Goal: Information Seeking & Learning: Check status

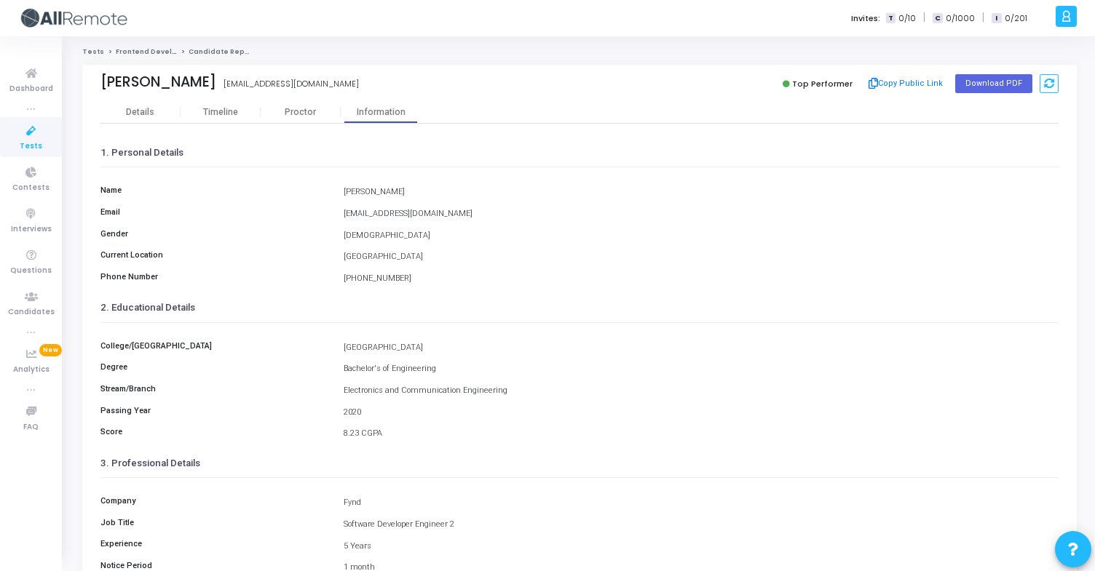
scroll to position [117, 0]
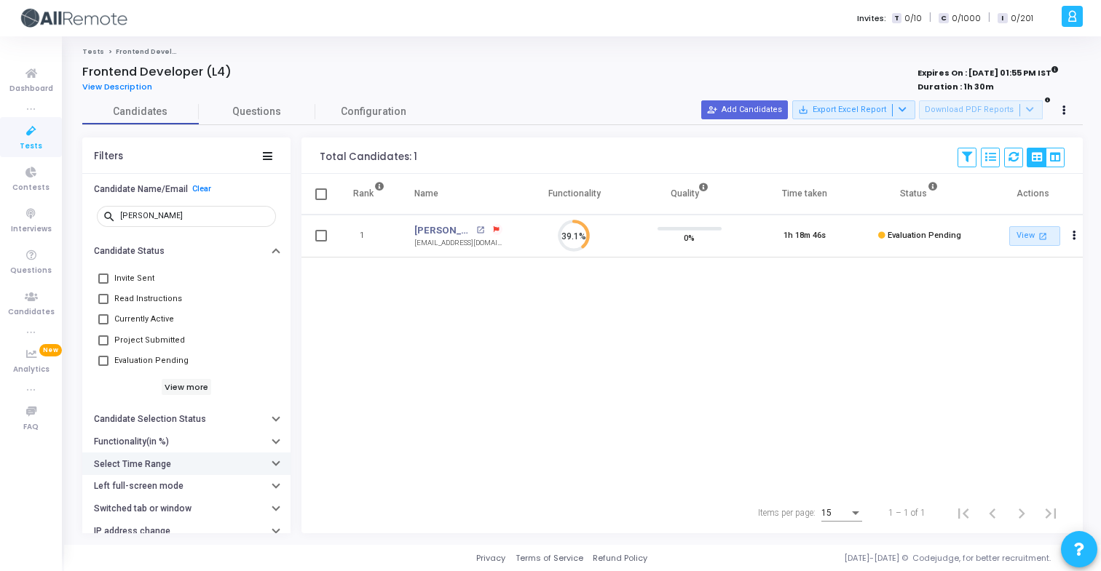
click at [190, 454] on button "Select Time Range" at bounding box center [186, 464] width 208 height 23
click at [203, 496] on input "text" at bounding box center [216, 493] width 108 height 9
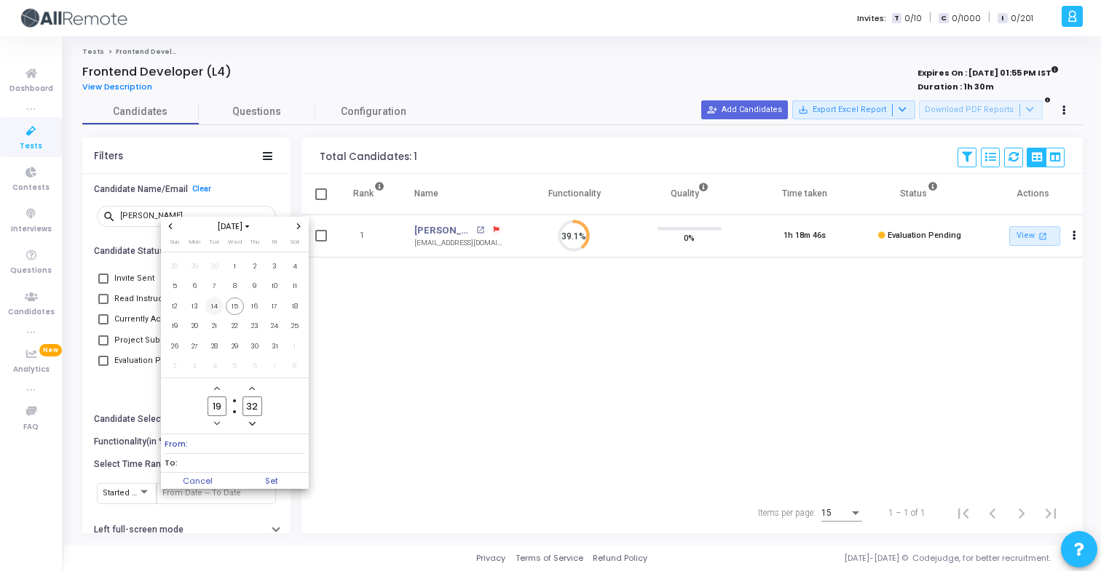
click at [215, 306] on span "14" at bounding box center [214, 307] width 18 height 18
click at [231, 310] on span "15" at bounding box center [235, 307] width 18 height 18
click at [271, 483] on span "Set" at bounding box center [271, 481] width 74 height 16
type input "10/14/2025, 7:32 PM - 10/15/2025, 7:32 PM"
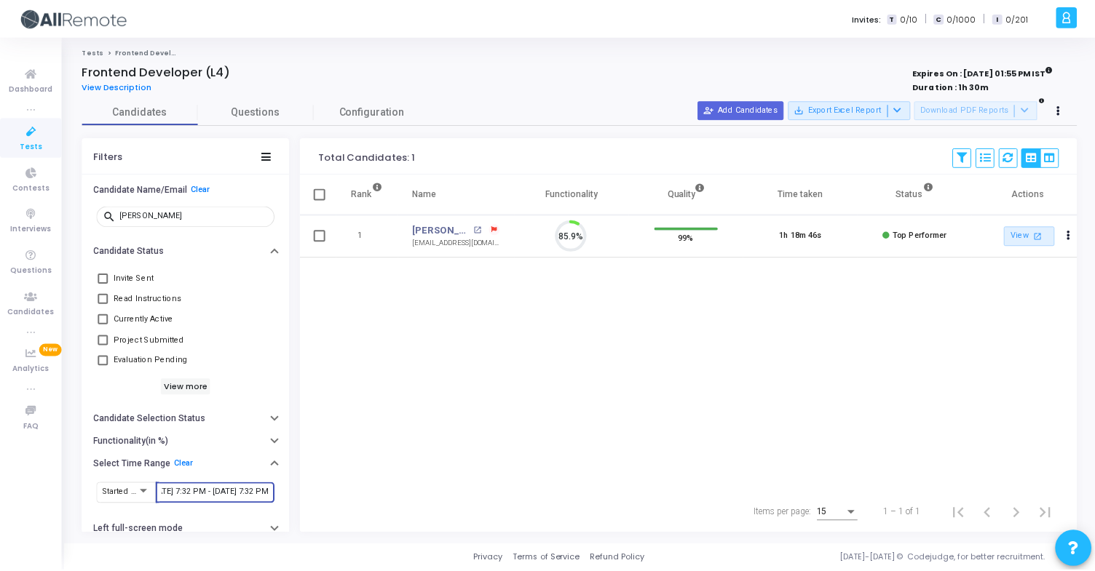
scroll to position [31, 37]
click at [15, 273] on span "Questions" at bounding box center [30, 271] width 41 height 12
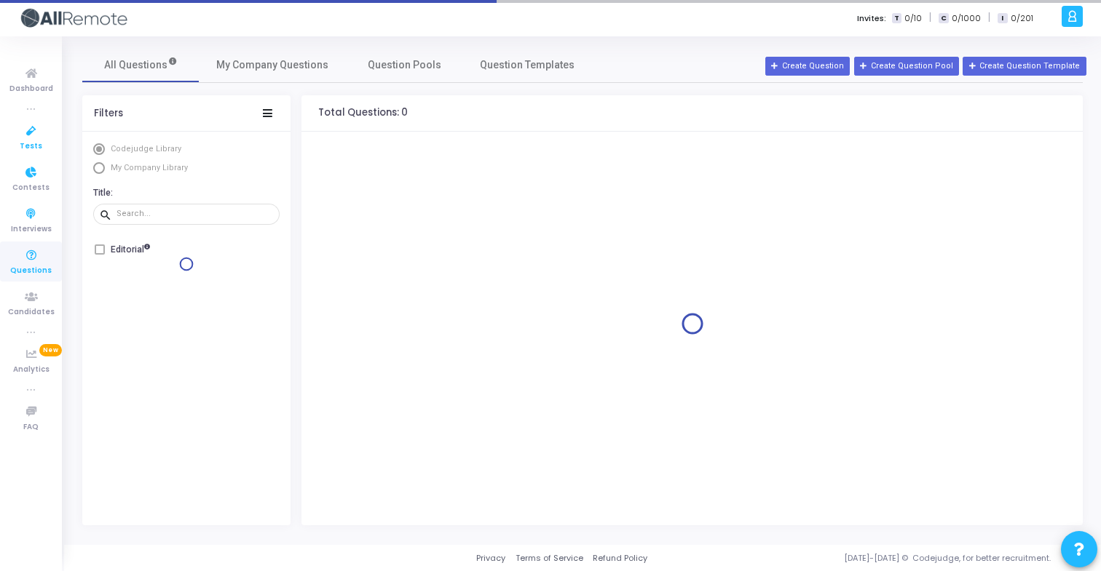
click at [44, 151] on link "Tests" at bounding box center [31, 137] width 62 height 40
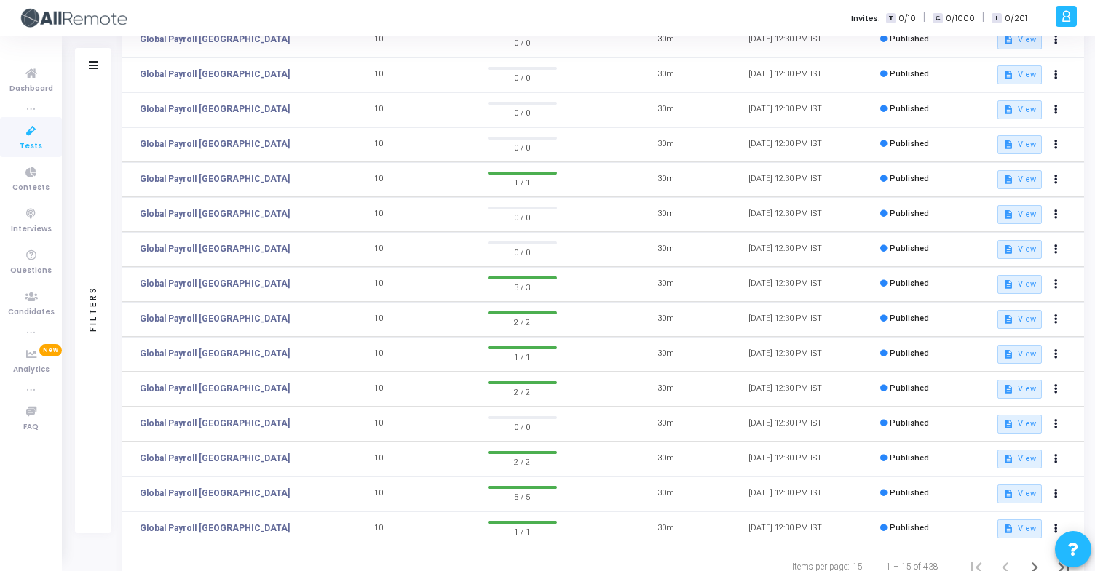
scroll to position [203, 0]
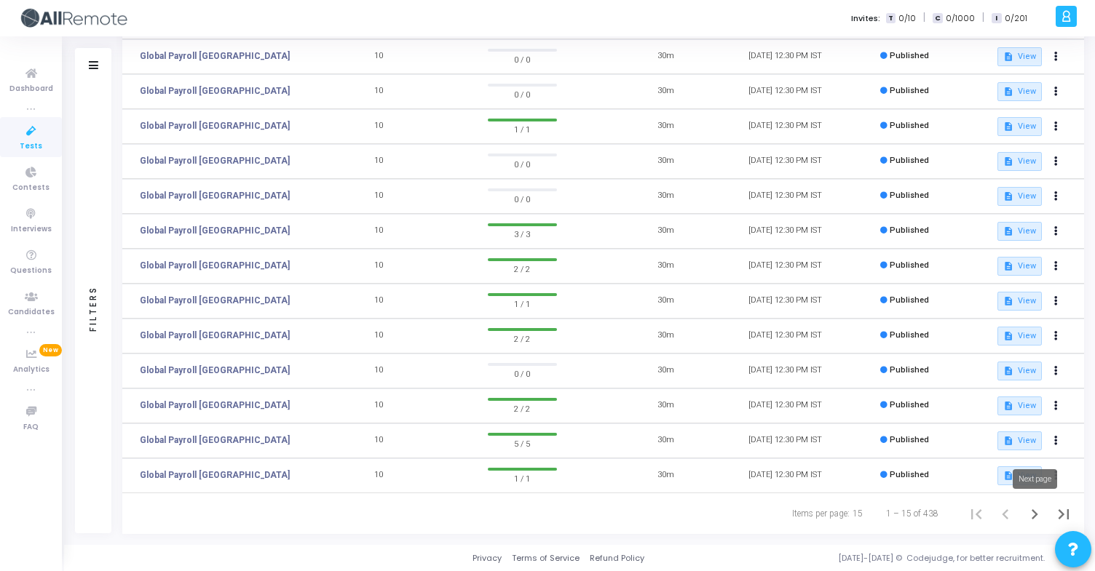
click at [1026, 517] on icon "Next page" at bounding box center [1034, 514] width 20 height 20
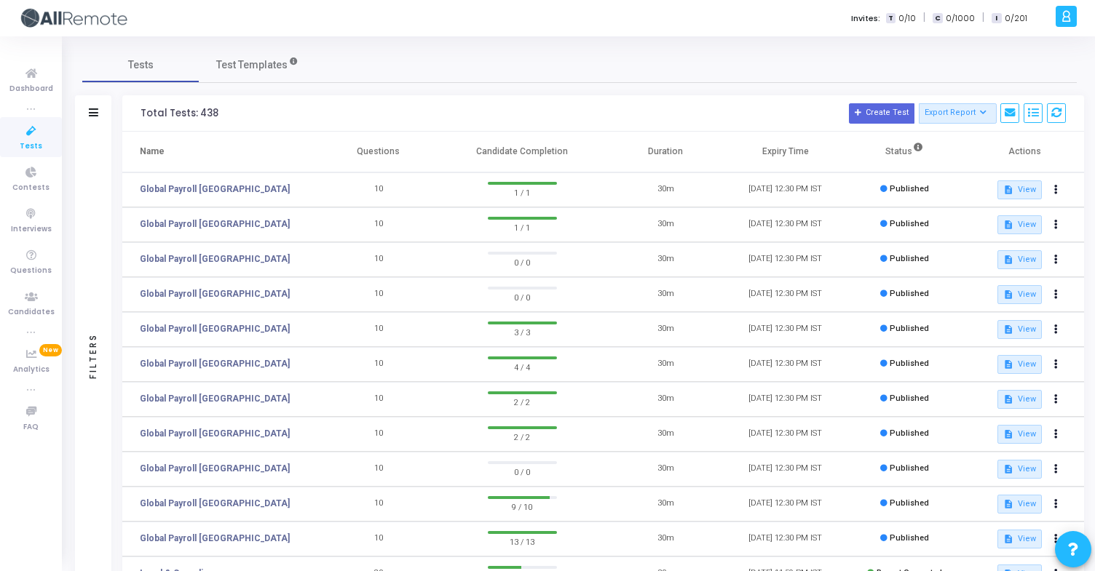
scroll to position [203, 0]
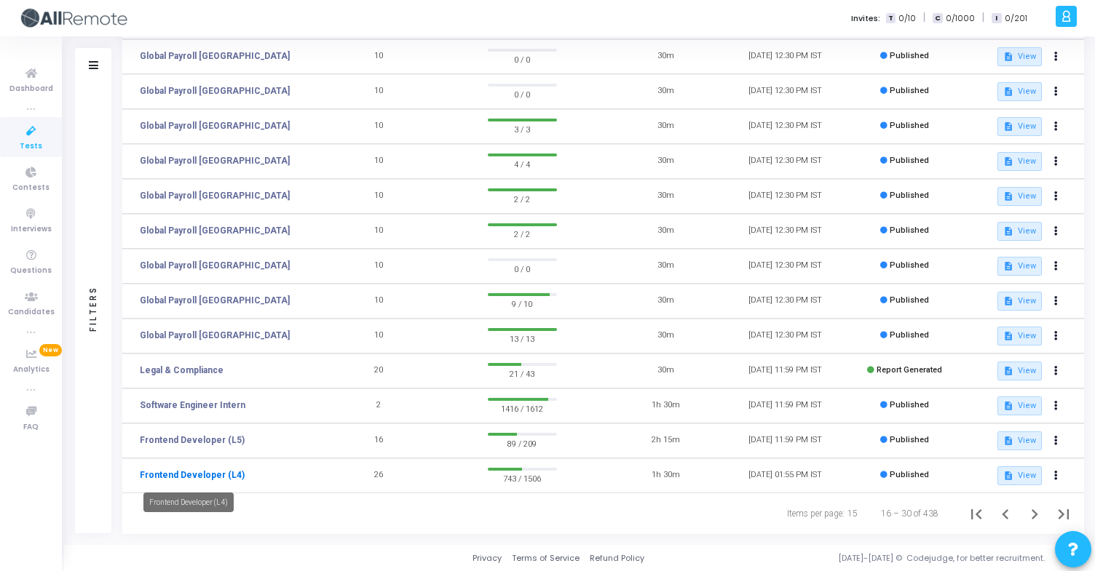
click at [223, 478] on link "Frontend Developer (L4)" at bounding box center [192, 475] width 105 height 13
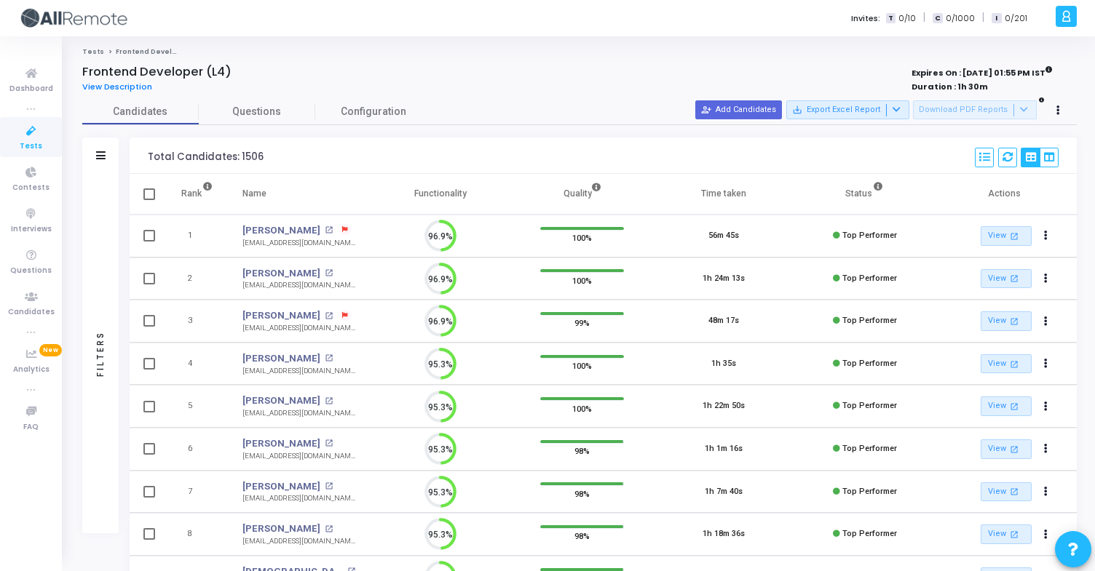
click at [106, 152] on div "Filters" at bounding box center [100, 156] width 36 height 36
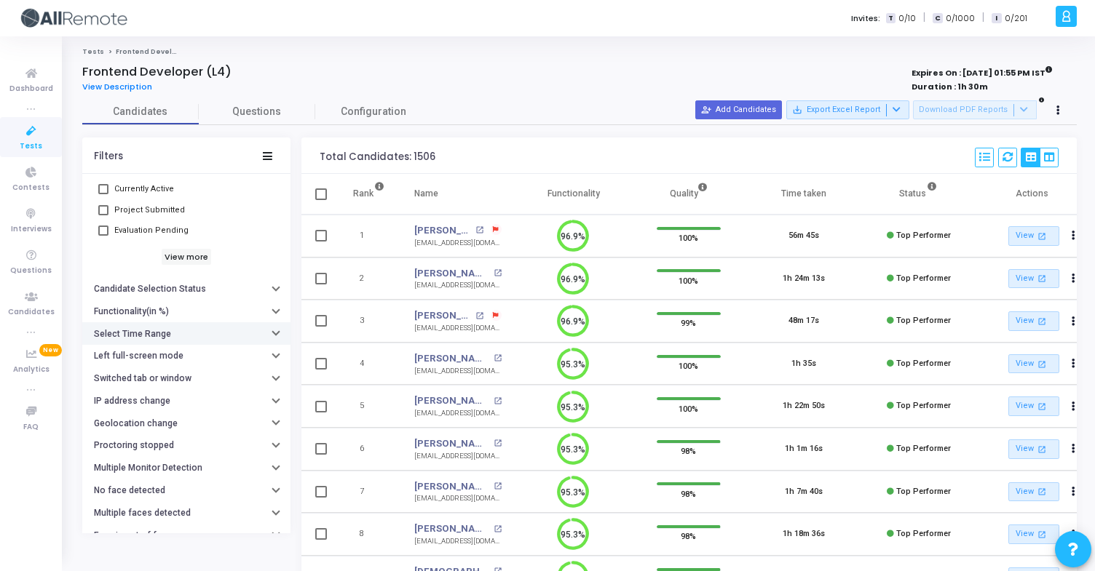
click at [205, 333] on button "Select Time Range" at bounding box center [186, 333] width 208 height 23
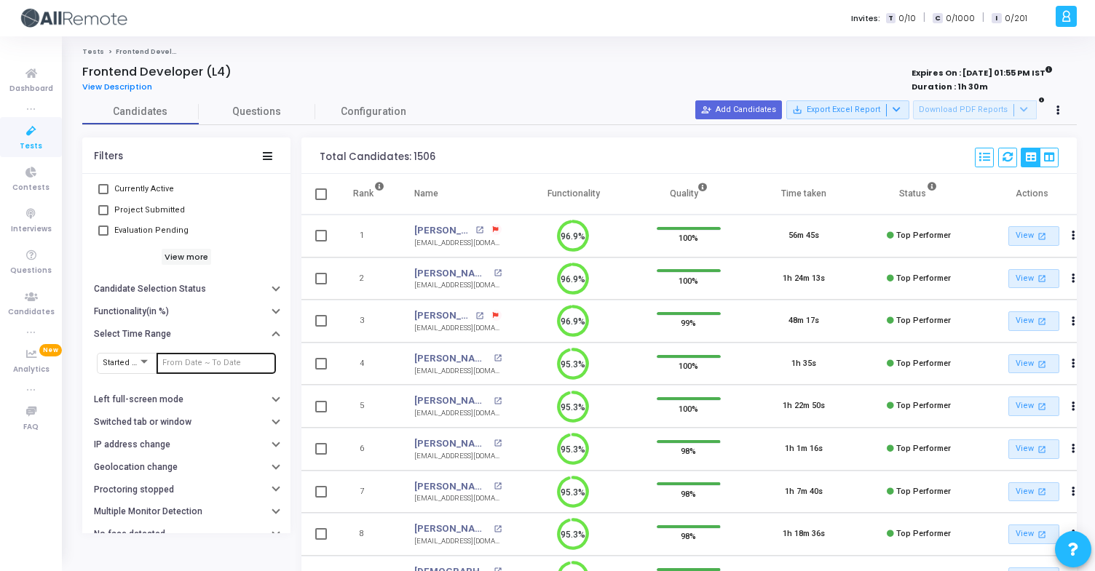
click at [213, 360] on input "text" at bounding box center [216, 363] width 108 height 9
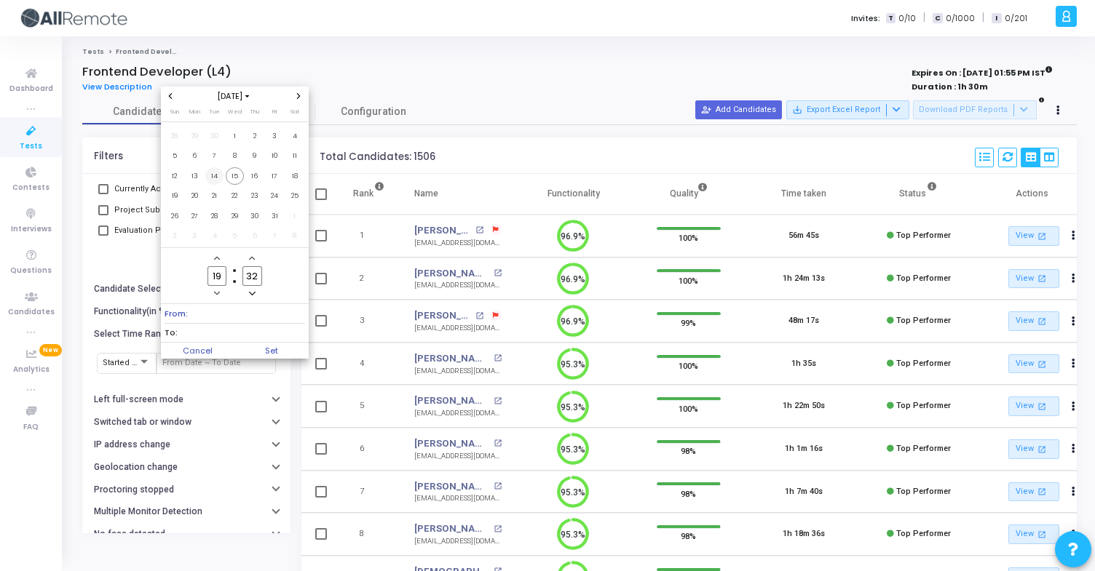
click at [213, 178] on span "14" at bounding box center [214, 176] width 18 height 18
click at [230, 180] on span "15" at bounding box center [235, 176] width 18 height 18
click at [266, 349] on span "Set" at bounding box center [271, 351] width 74 height 16
type input "10/14/2025, 7:32 PM - 10/15/2025, 7:32 PM"
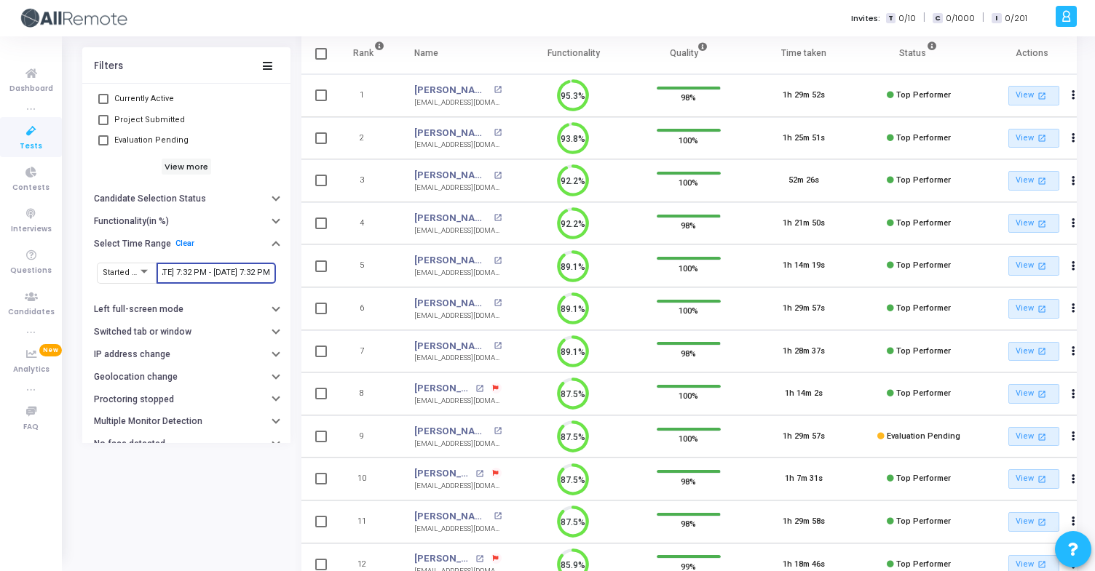
click at [245, 277] on input "10/14/2025, 7:32 PM - 10/15/2025, 7:32 PM" at bounding box center [216, 273] width 108 height 9
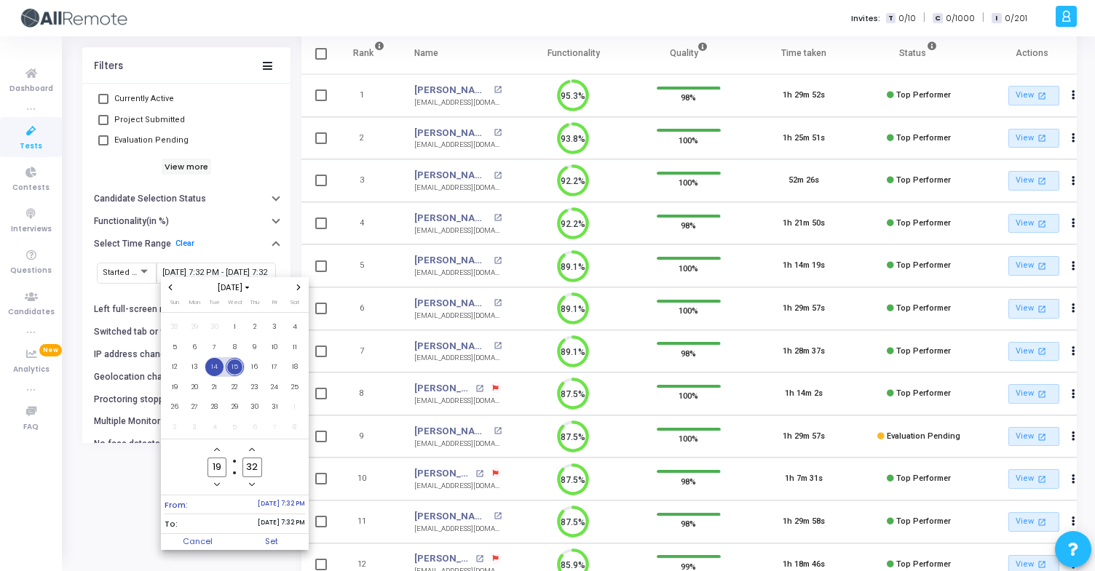
click at [215, 373] on span "14" at bounding box center [214, 367] width 18 height 18
click at [232, 373] on span "15" at bounding box center [235, 367] width 18 height 18
click at [280, 543] on span "Set" at bounding box center [271, 542] width 74 height 16
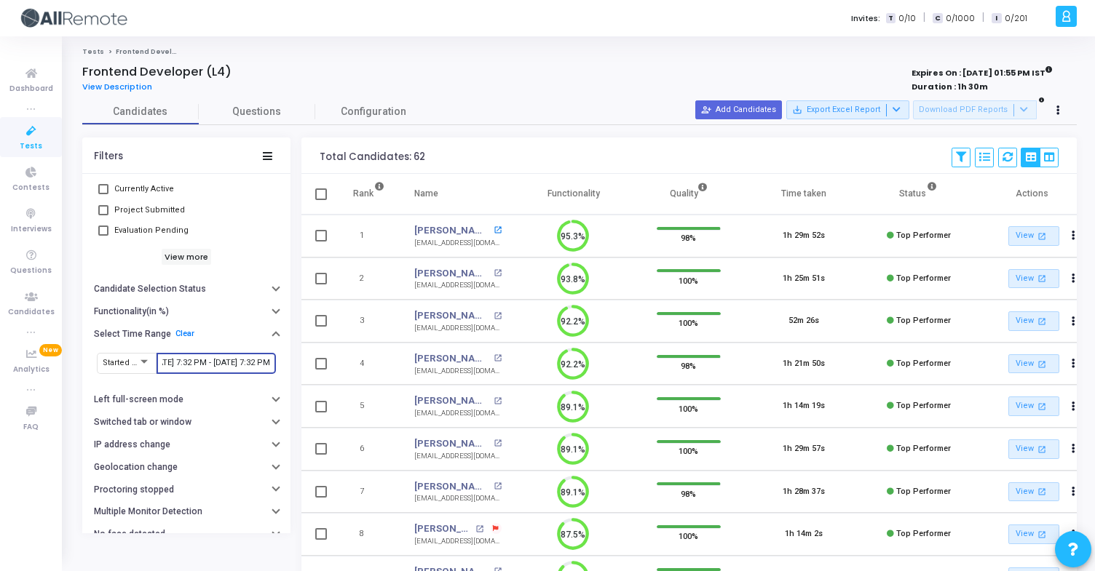
click at [493, 229] on mat-icon "open_in_new" at bounding box center [497, 230] width 8 height 8
click at [493, 276] on mat-icon "open_in_new" at bounding box center [497, 273] width 8 height 8
click at [493, 316] on mat-icon "open_in_new" at bounding box center [497, 316] width 8 height 8
click at [496, 358] on mat-icon "open_in_new" at bounding box center [497, 358] width 8 height 8
click at [493, 404] on mat-icon "open_in_new" at bounding box center [497, 401] width 8 height 8
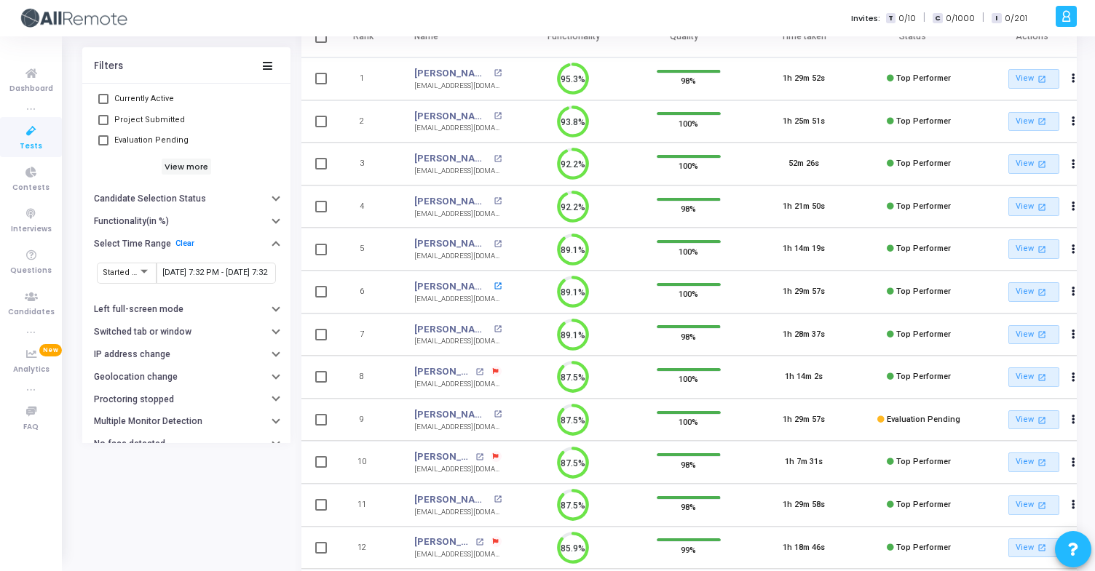
click at [493, 288] on mat-icon "open_in_new" at bounding box center [497, 286] width 8 height 8
click at [493, 327] on mat-icon "open_in_new" at bounding box center [497, 329] width 8 height 8
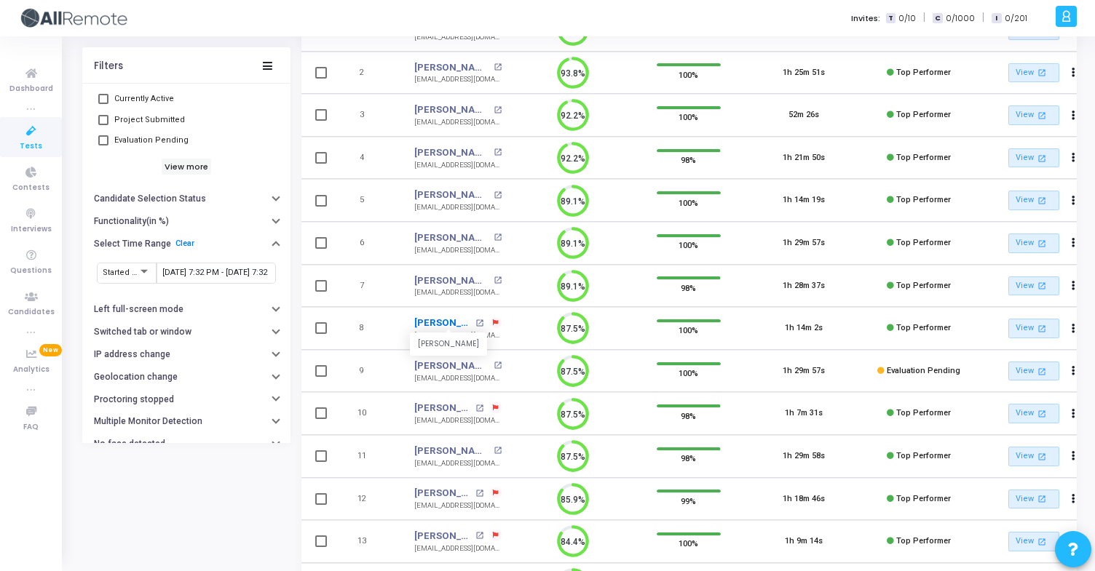
scroll to position [207, 0]
click at [480, 325] on mat-icon "open_in_new" at bounding box center [479, 322] width 8 height 8
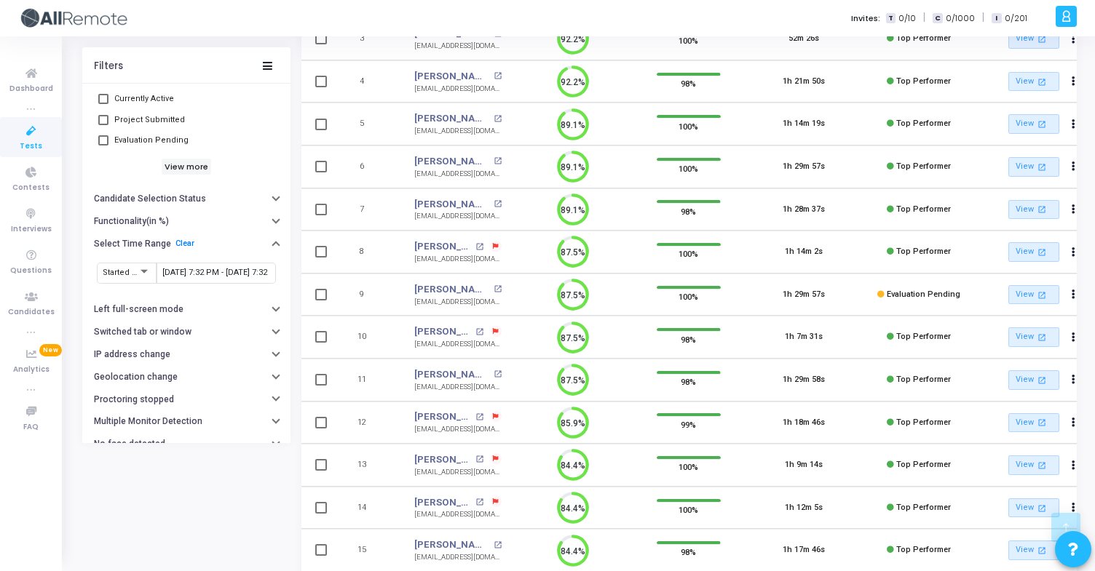
scroll to position [285, 0]
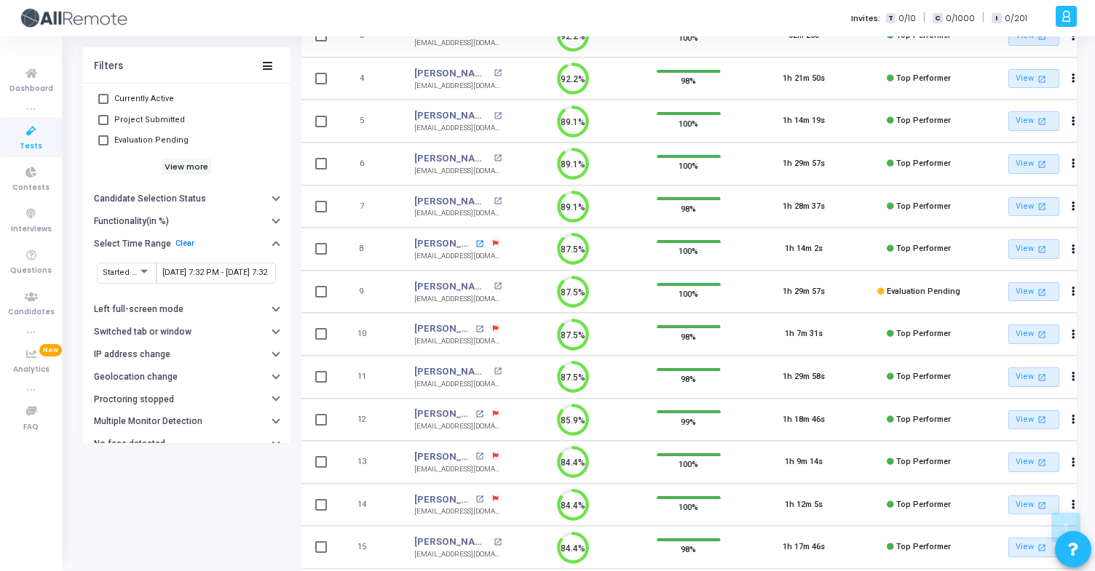
click at [480, 242] on mat-icon "open_in_new" at bounding box center [479, 244] width 8 height 8
click at [493, 282] on mat-icon "open_in_new" at bounding box center [497, 286] width 8 height 8
click at [493, 286] on mat-icon "open_in_new" at bounding box center [497, 286] width 8 height 8
click at [493, 370] on mat-icon "open_in_new" at bounding box center [497, 372] width 8 height 8
click at [476, 417] on mat-icon "open_in_new" at bounding box center [479, 415] width 8 height 8
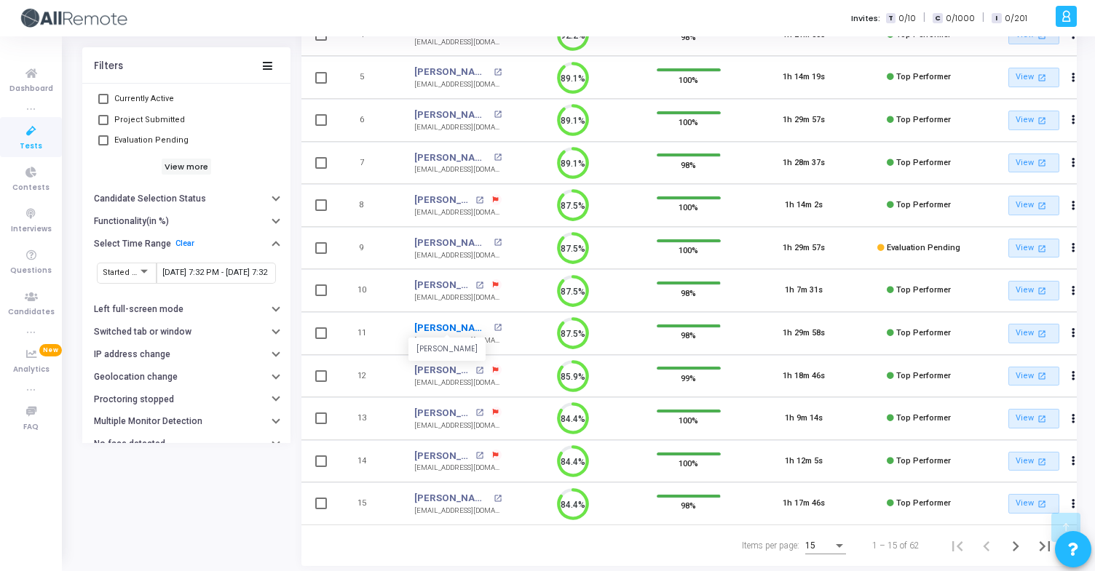
scroll to position [367, 0]
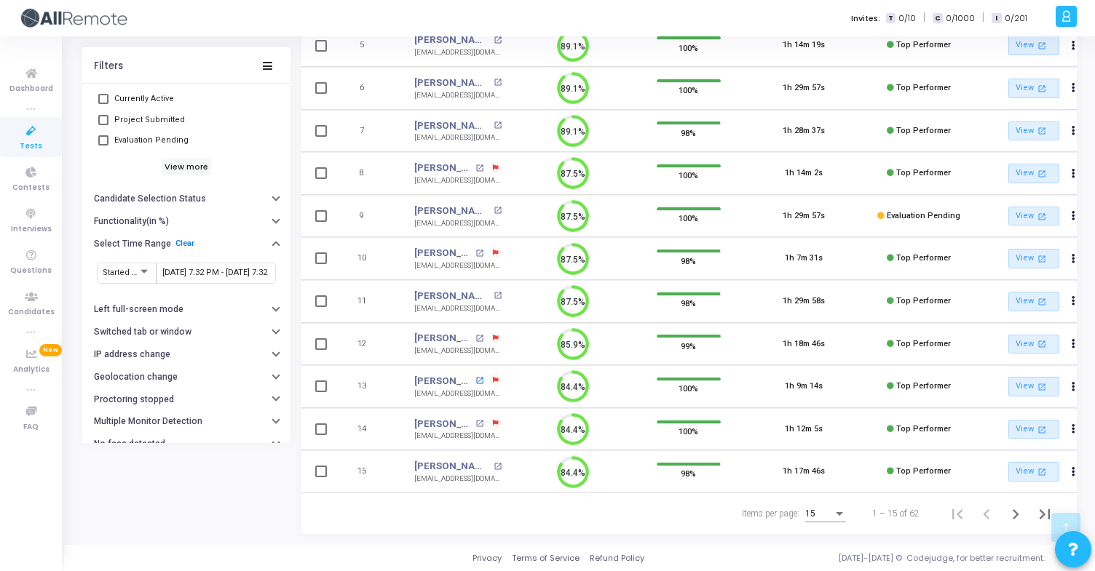
click at [480, 377] on mat-icon "open_in_new" at bounding box center [479, 381] width 8 height 8
click at [478, 420] on mat-icon "open_in_new" at bounding box center [479, 424] width 8 height 8
click at [493, 463] on mat-icon "open_in_new" at bounding box center [497, 467] width 8 height 8
click at [1015, 514] on icon "Next page" at bounding box center [1015, 514] width 20 height 20
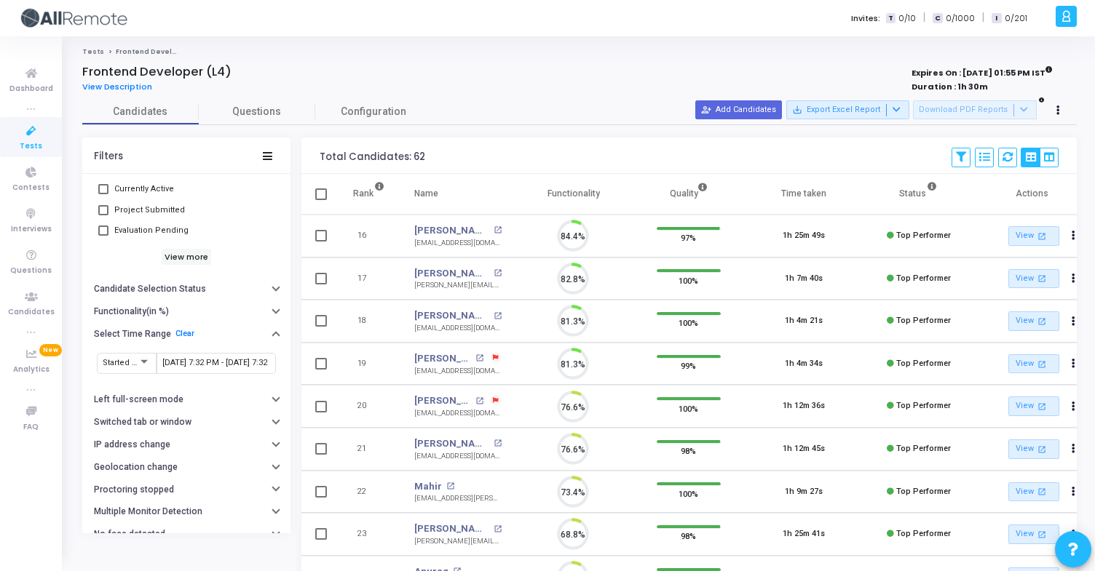
scroll to position [7, 7]
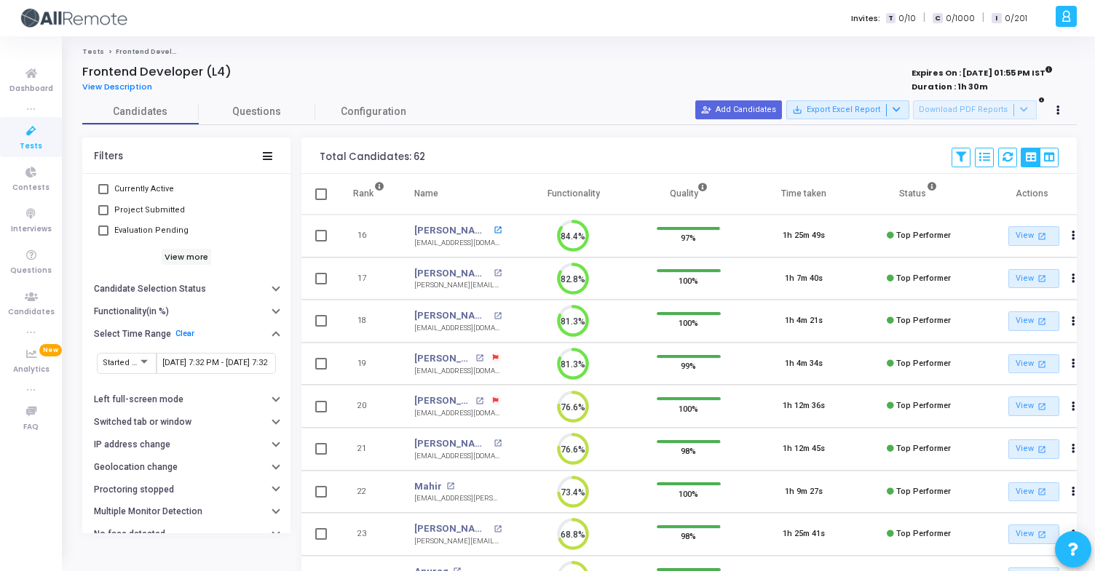
click at [493, 231] on mat-icon "open_in_new" at bounding box center [497, 230] width 8 height 8
click at [499, 271] on mat-icon "open_in_new" at bounding box center [497, 273] width 8 height 8
click at [497, 316] on mat-icon "open_in_new" at bounding box center [497, 316] width 8 height 8
click at [481, 357] on mat-icon "open_in_new" at bounding box center [479, 358] width 8 height 8
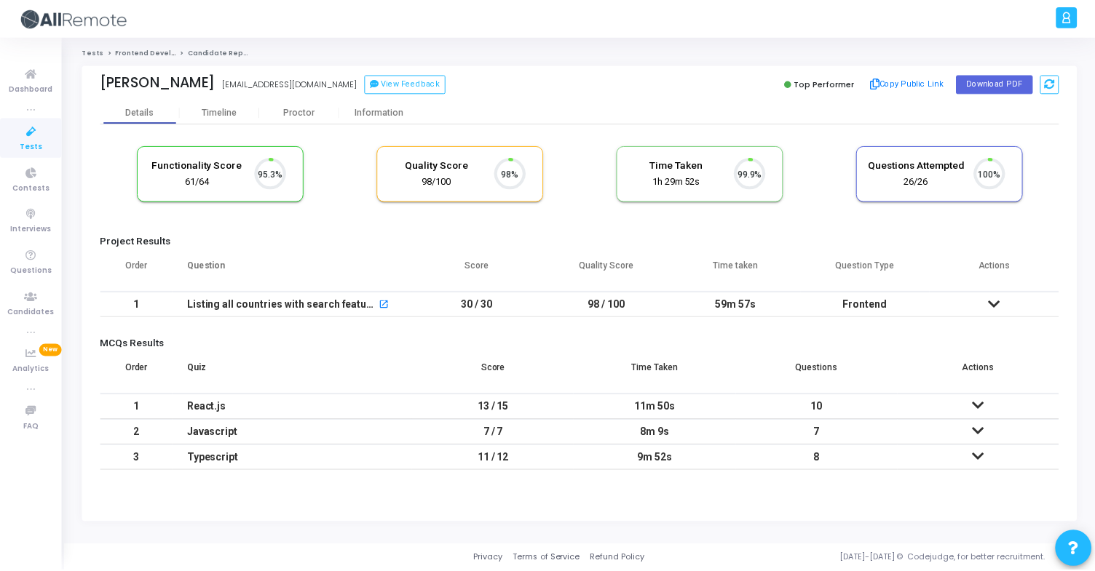
scroll to position [31, 37]
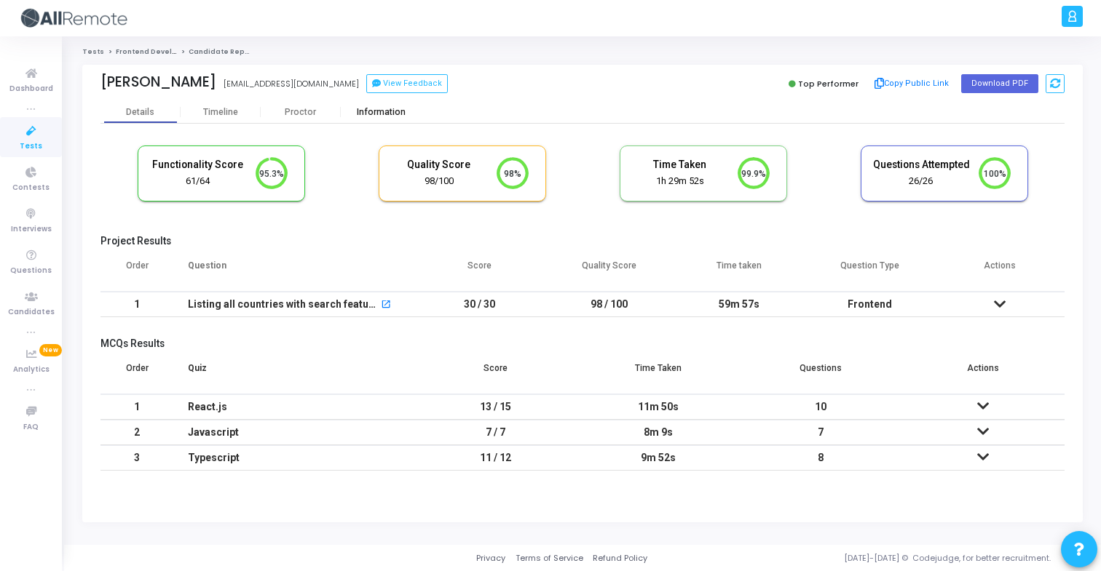
click at [384, 121] on div "Information" at bounding box center [381, 112] width 80 height 22
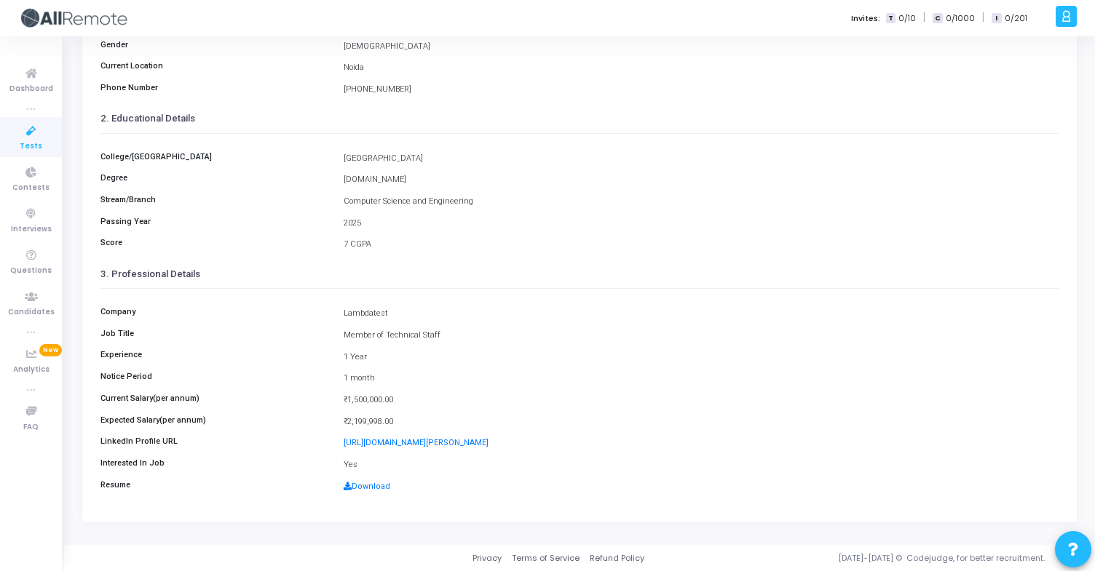
scroll to position [190, 0]
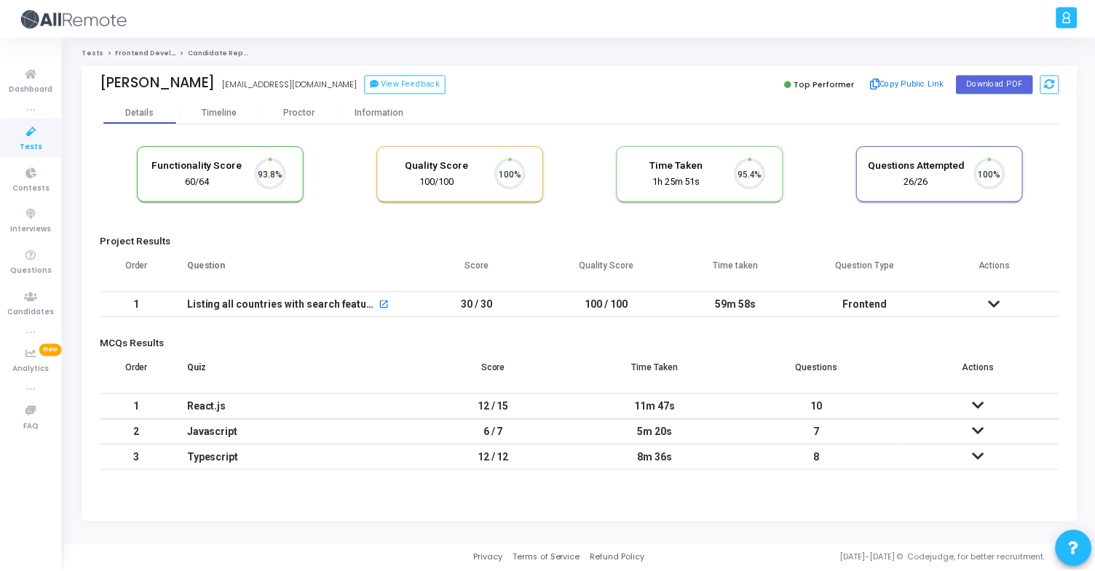
scroll to position [31, 37]
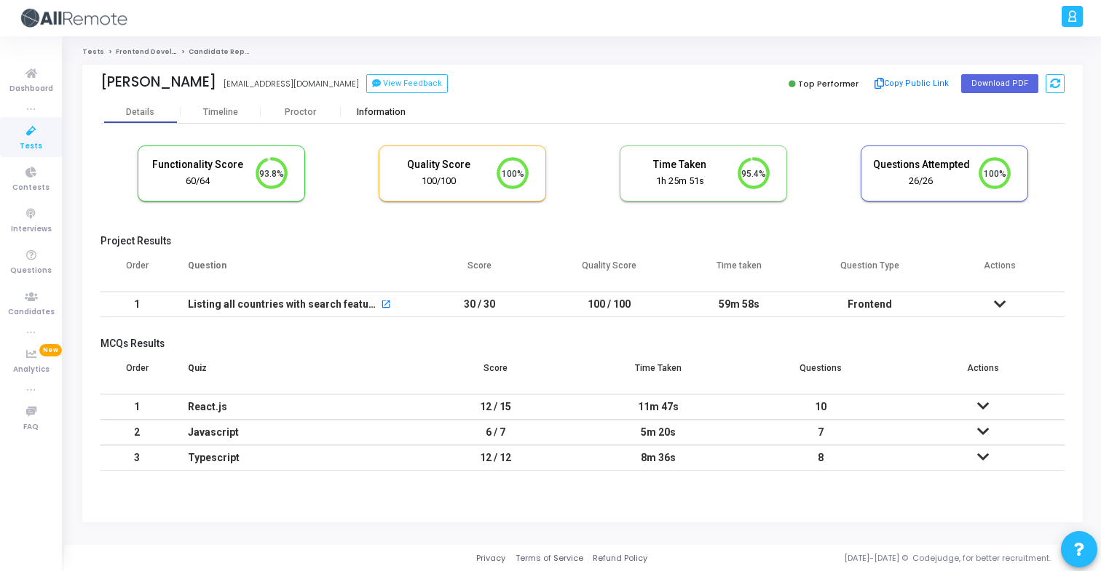
click at [408, 114] on div "Information" at bounding box center [381, 112] width 80 height 11
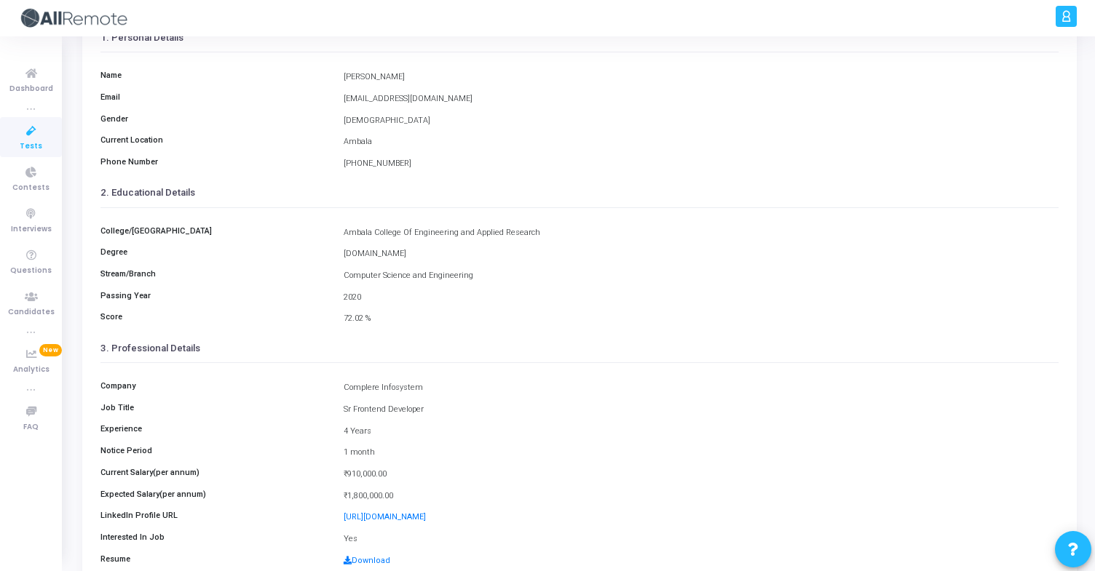
scroll to position [190, 0]
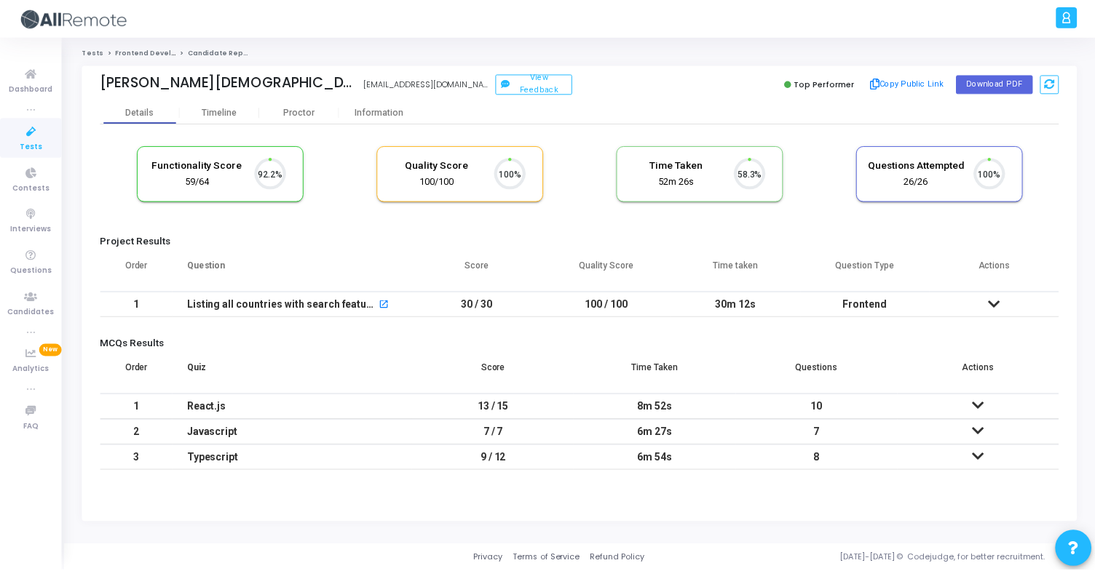
scroll to position [31, 37]
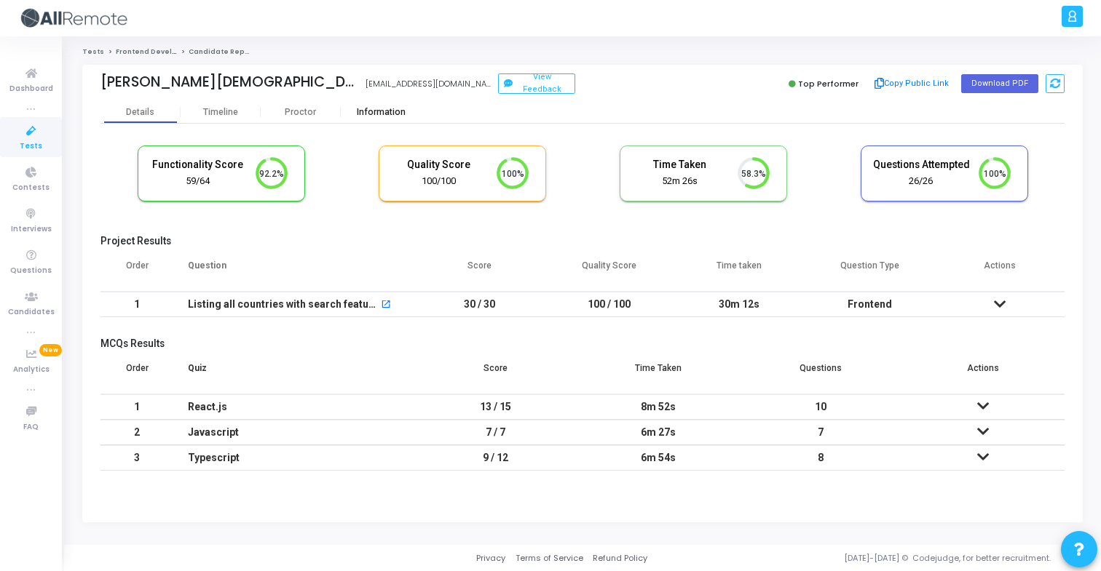
click at [375, 114] on div "Information" at bounding box center [381, 112] width 80 height 11
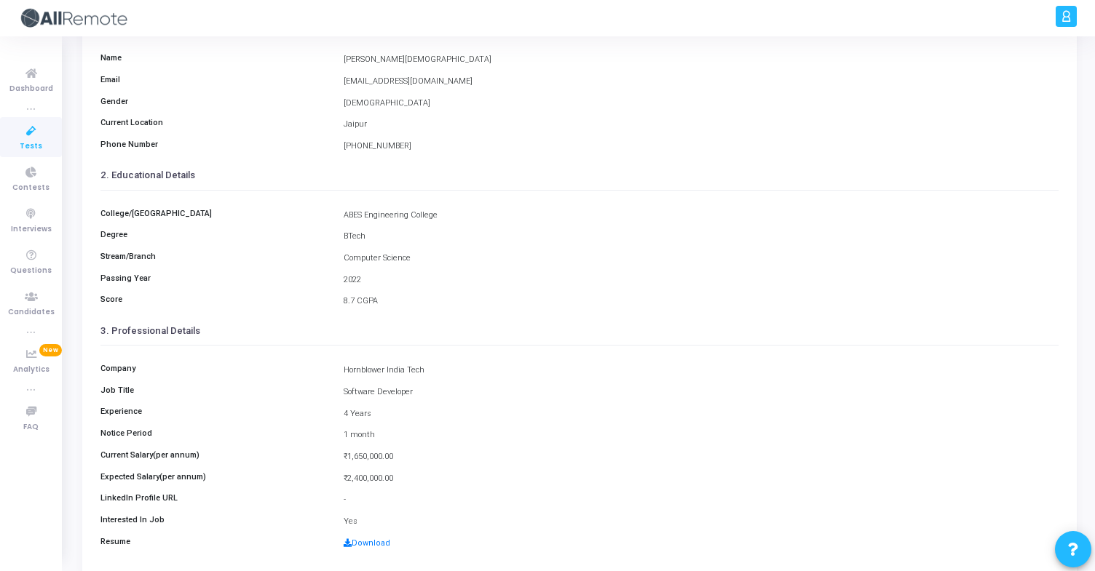
scroll to position [190, 0]
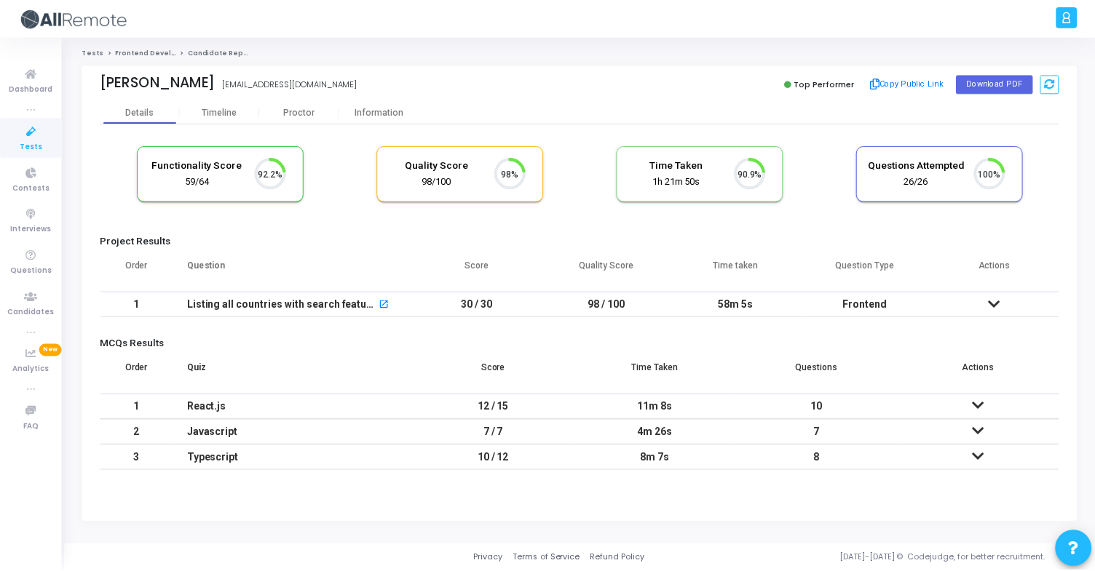
scroll to position [31, 37]
click at [370, 106] on div "Information" at bounding box center [381, 112] width 80 height 22
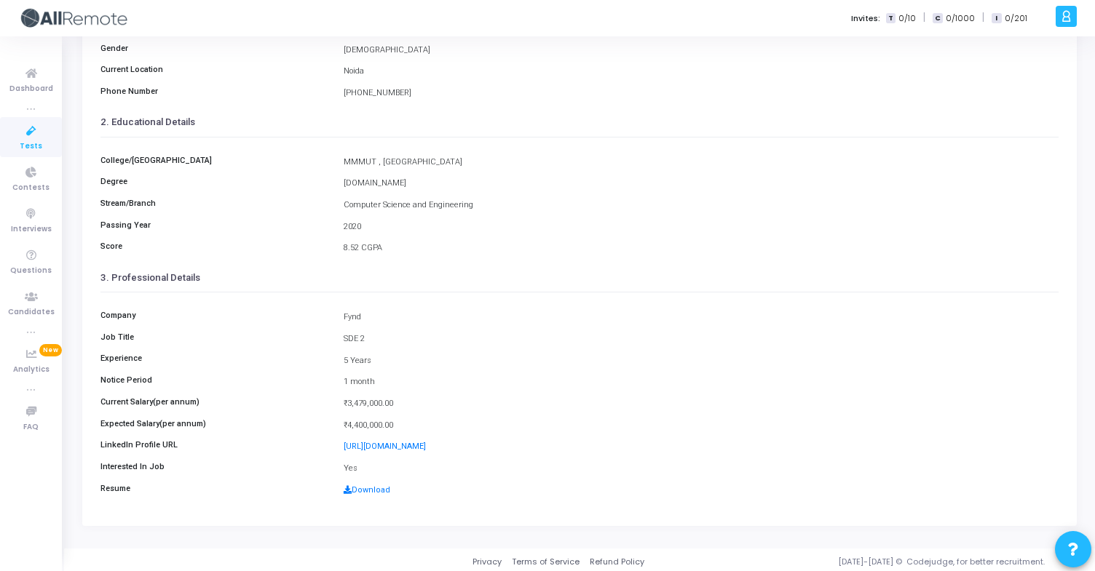
scroll to position [190, 0]
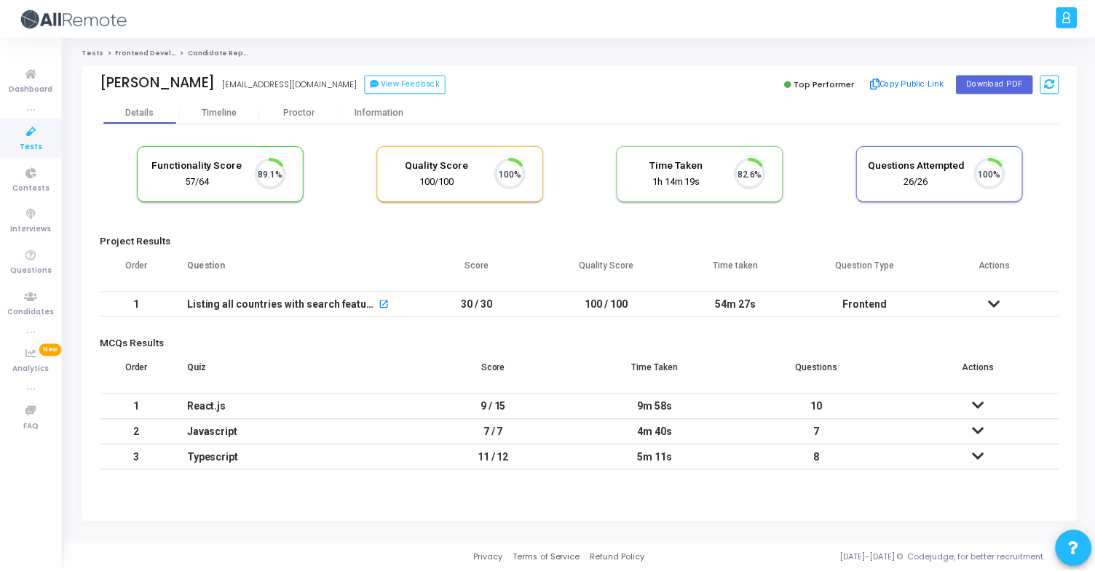
scroll to position [31, 37]
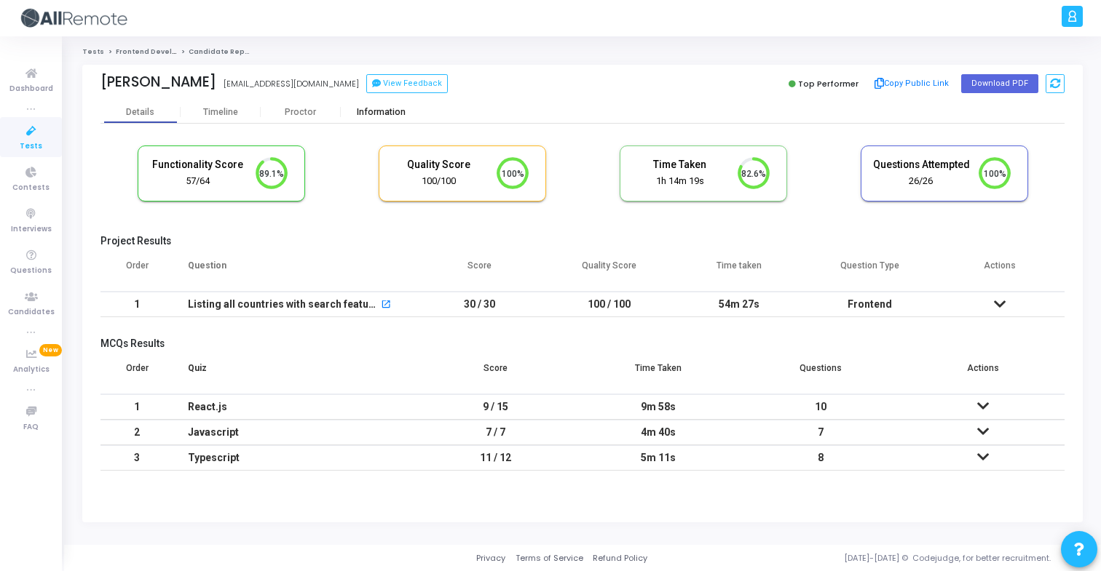
click at [374, 111] on div "Information" at bounding box center [381, 112] width 80 height 11
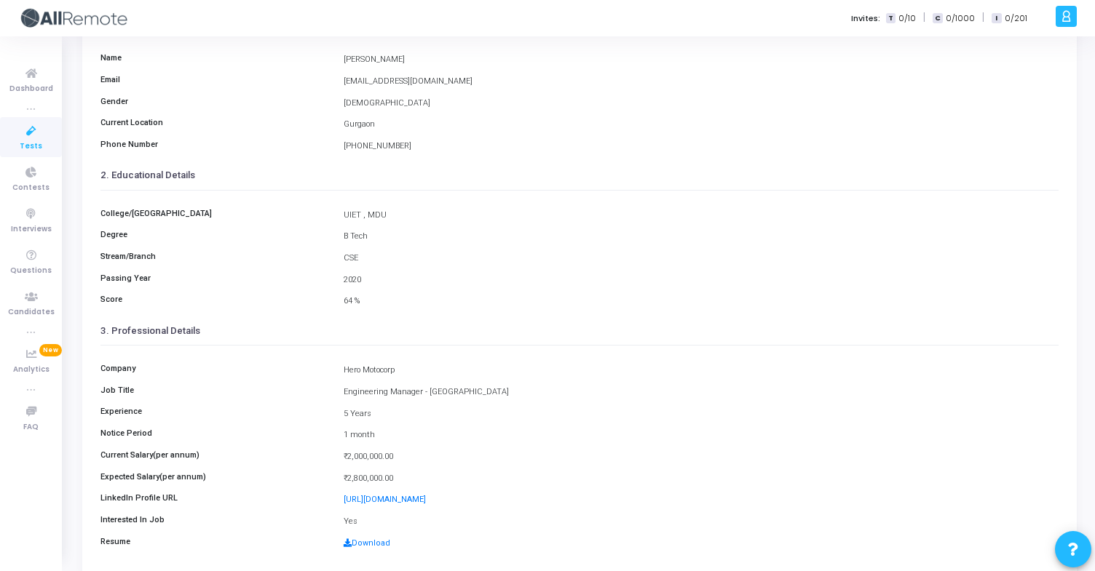
scroll to position [190, 0]
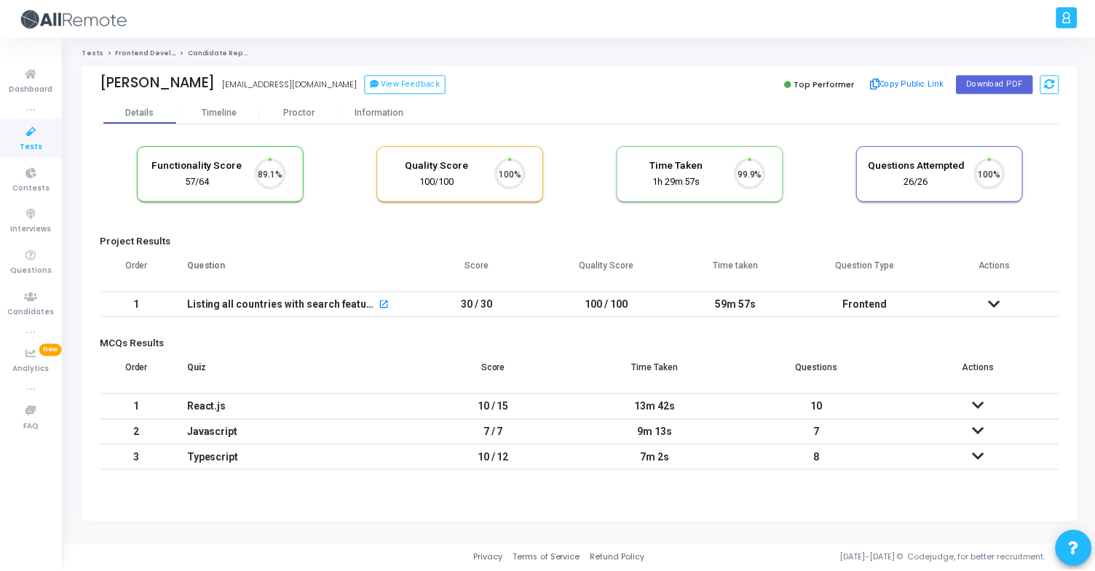
scroll to position [31, 37]
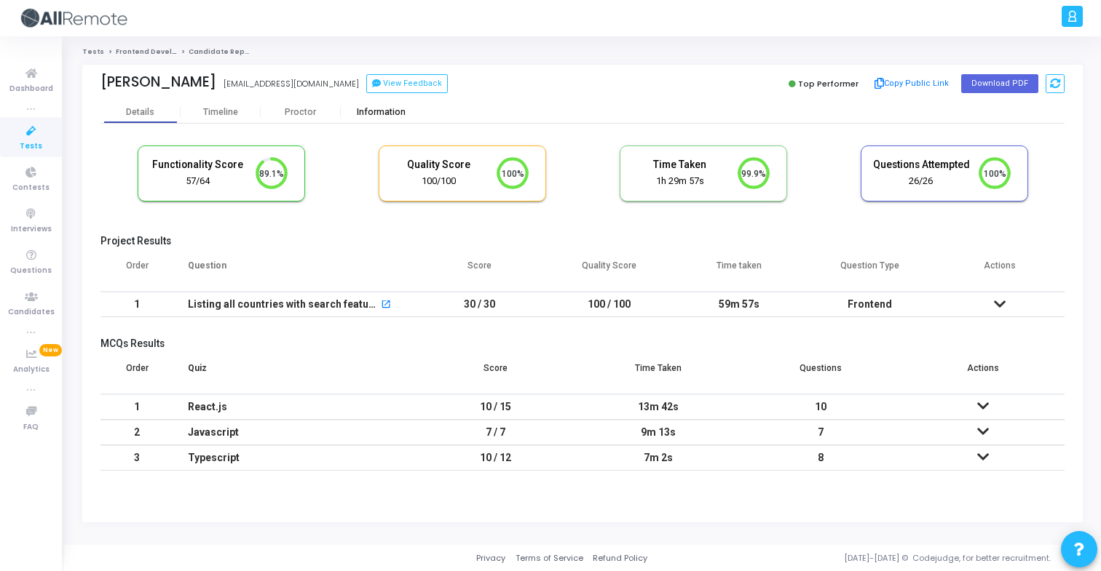
click at [384, 102] on div "Information" at bounding box center [381, 112] width 80 height 22
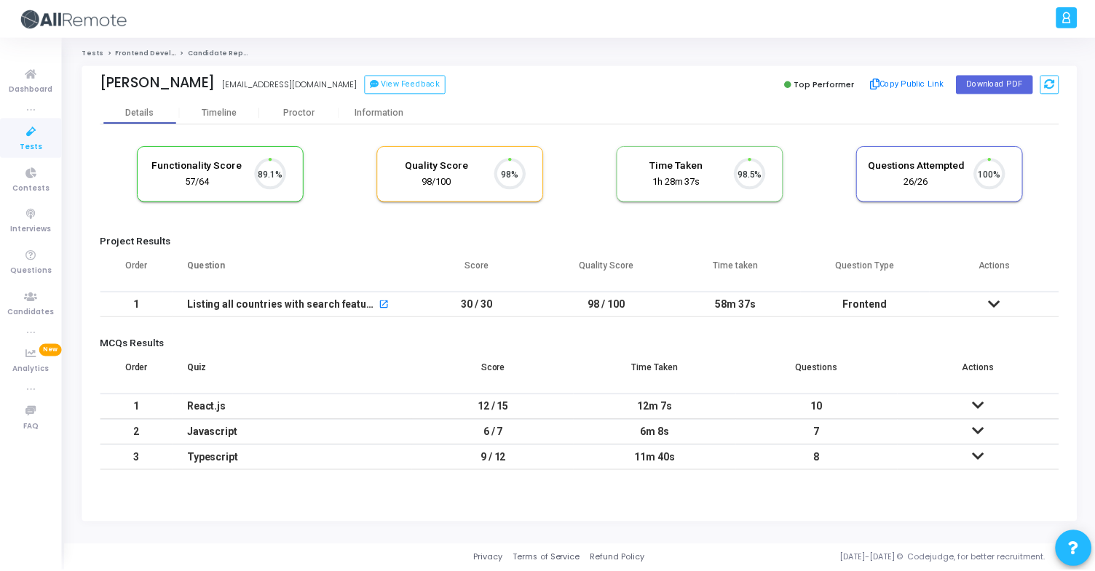
scroll to position [31, 37]
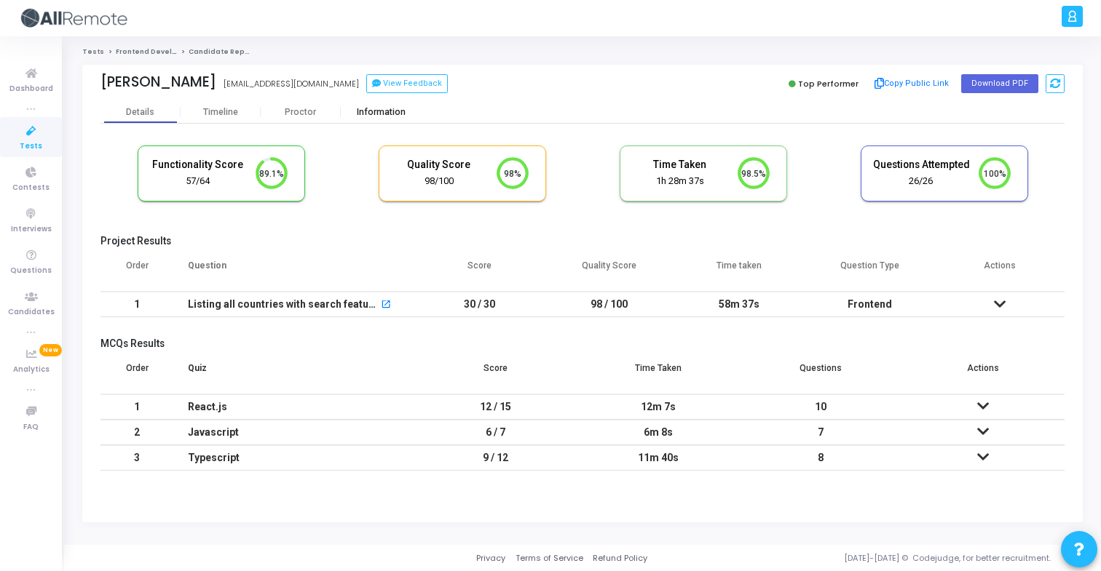
click at [382, 106] on div "Information" at bounding box center [381, 112] width 80 height 22
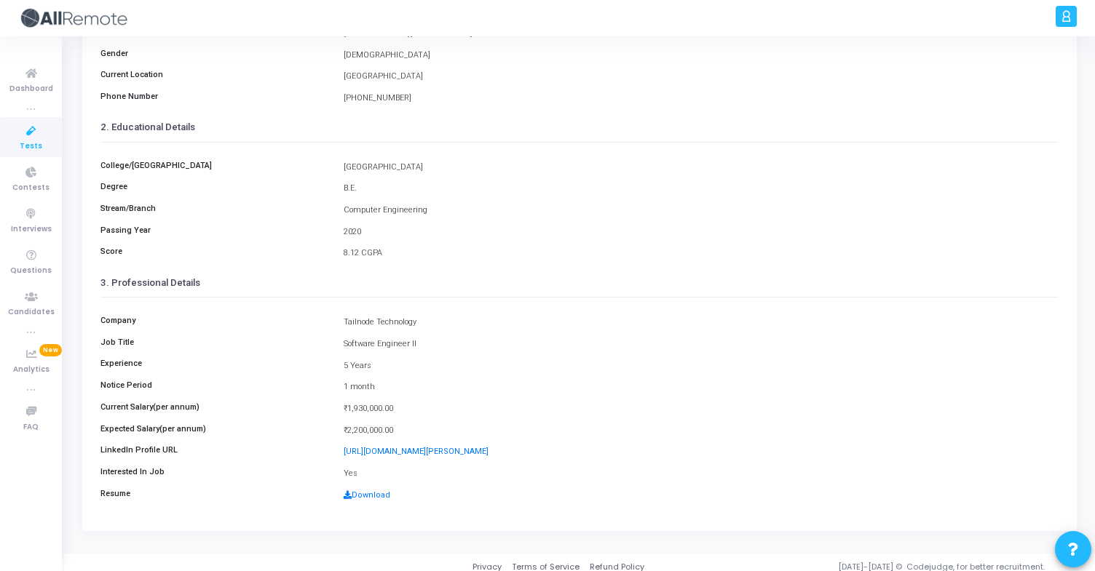
scroll to position [190, 0]
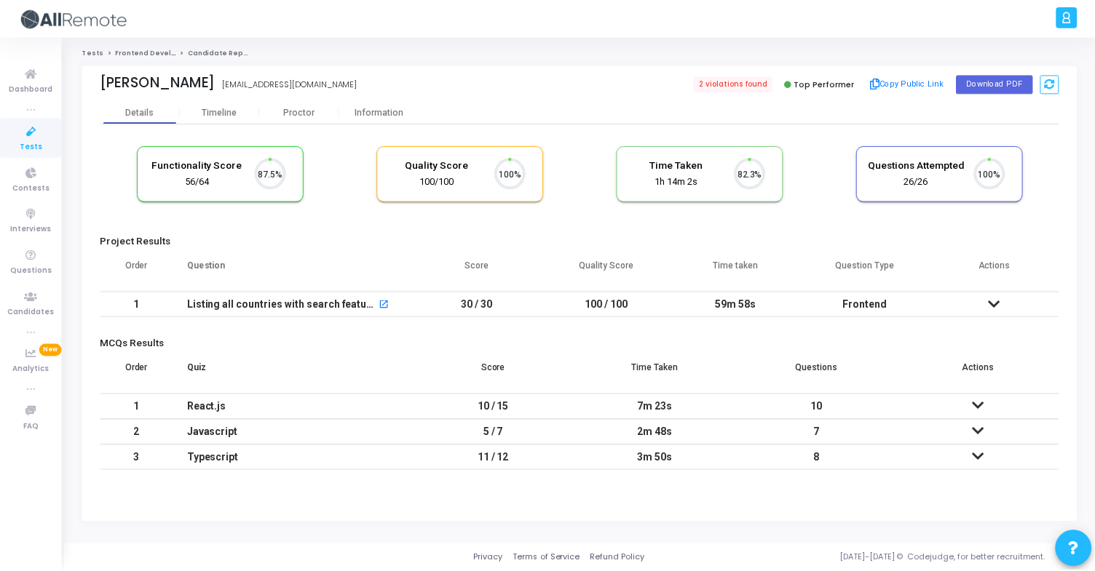
scroll to position [31, 37]
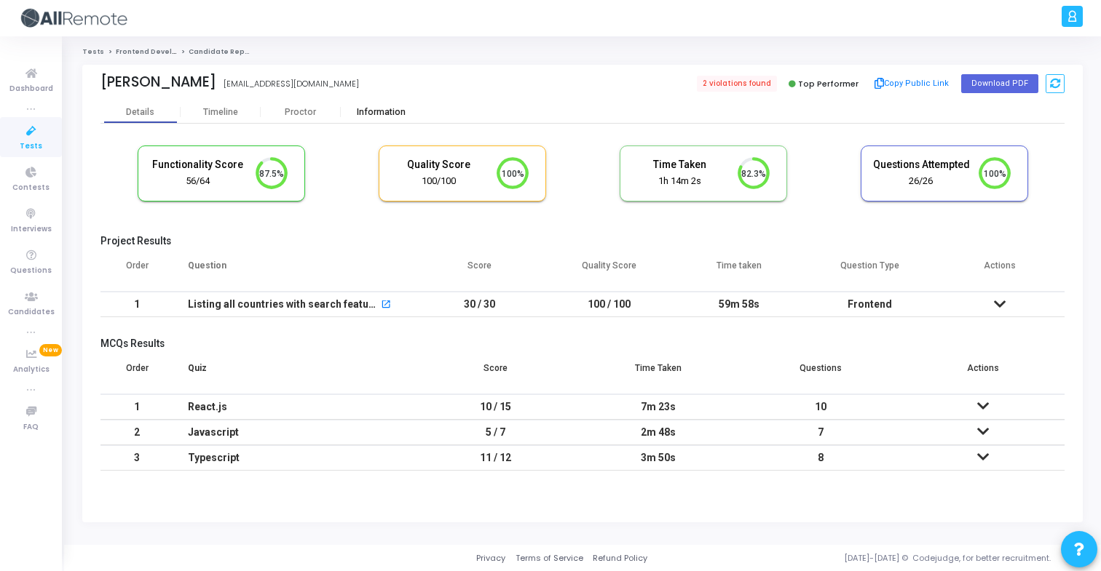
click at [388, 114] on div "Information" at bounding box center [381, 112] width 80 height 11
click at [378, 117] on div "Information" at bounding box center [381, 112] width 80 height 11
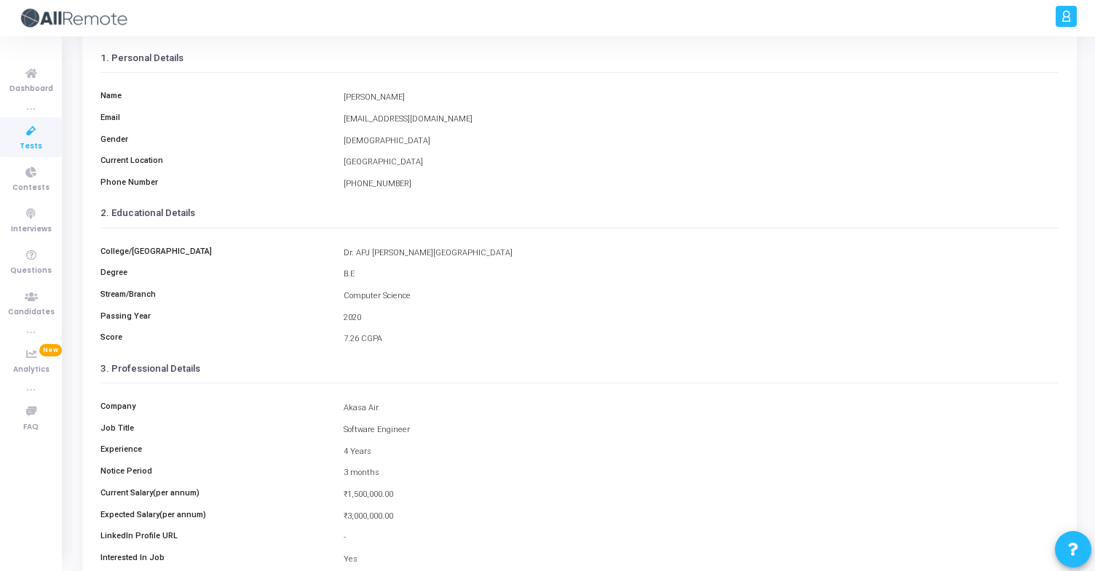
scroll to position [103, 0]
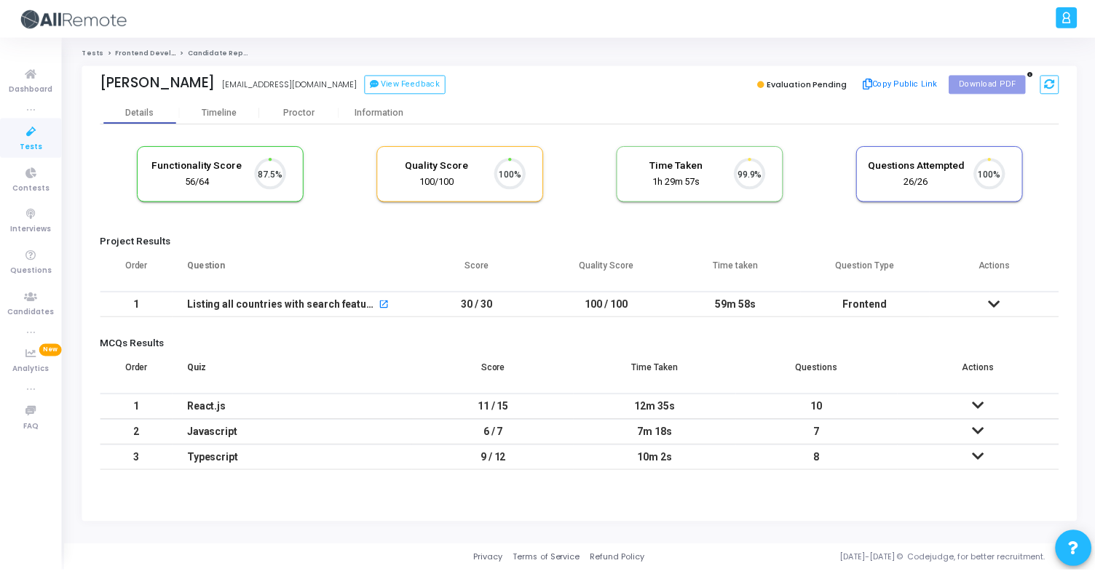
scroll to position [31, 37]
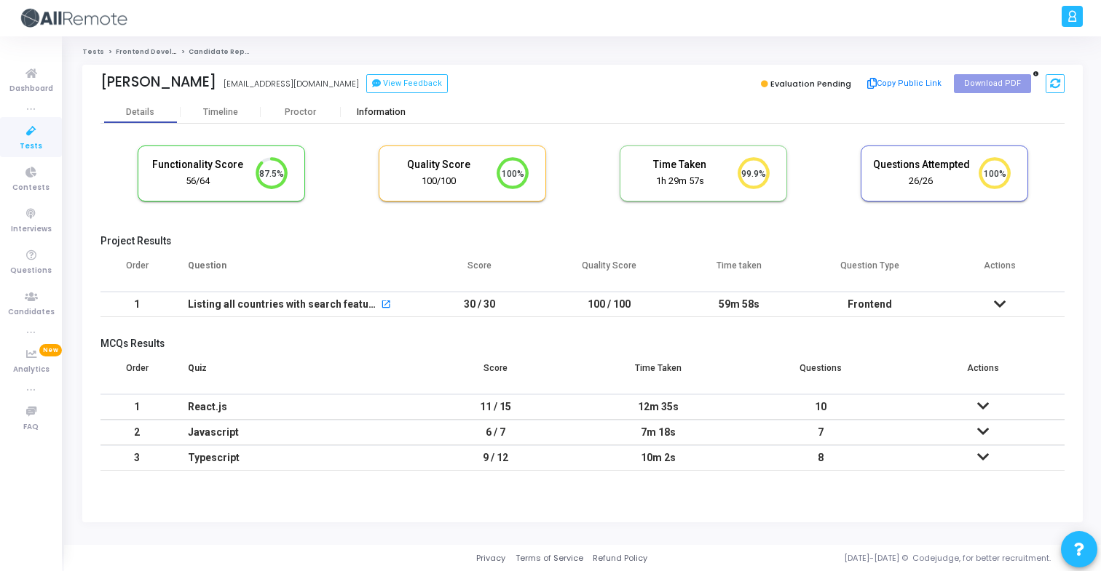
click at [411, 114] on div "Information" at bounding box center [381, 112] width 80 height 11
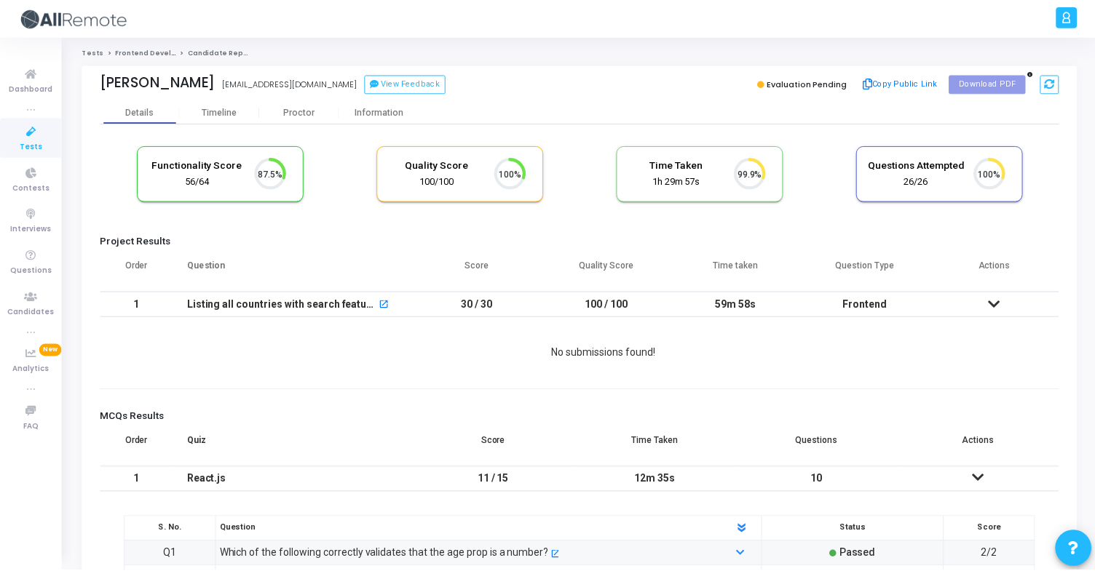
scroll to position [31, 37]
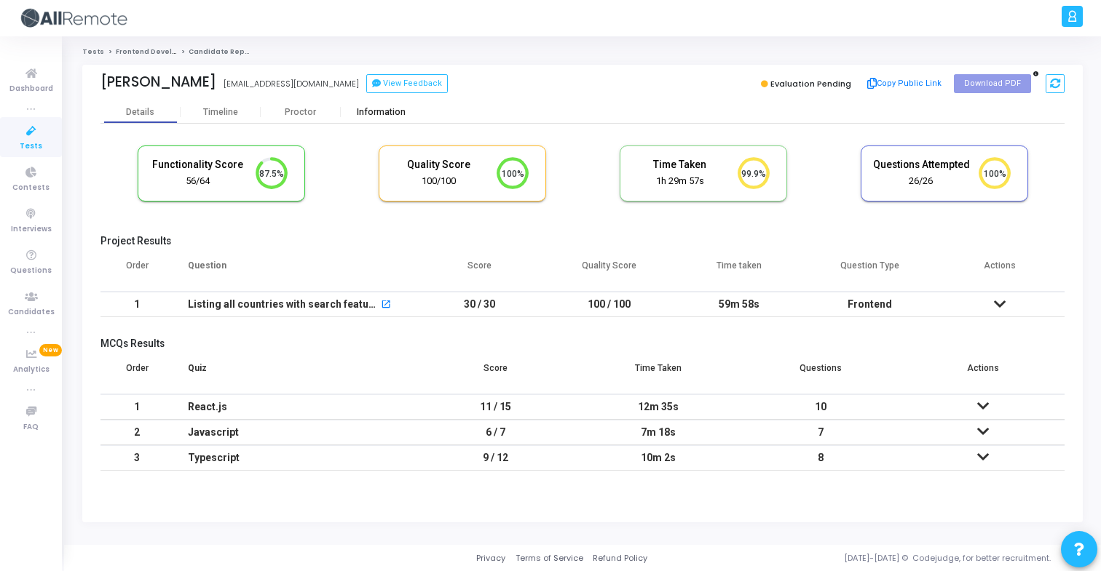
click at [395, 119] on div "Information" at bounding box center [381, 112] width 80 height 22
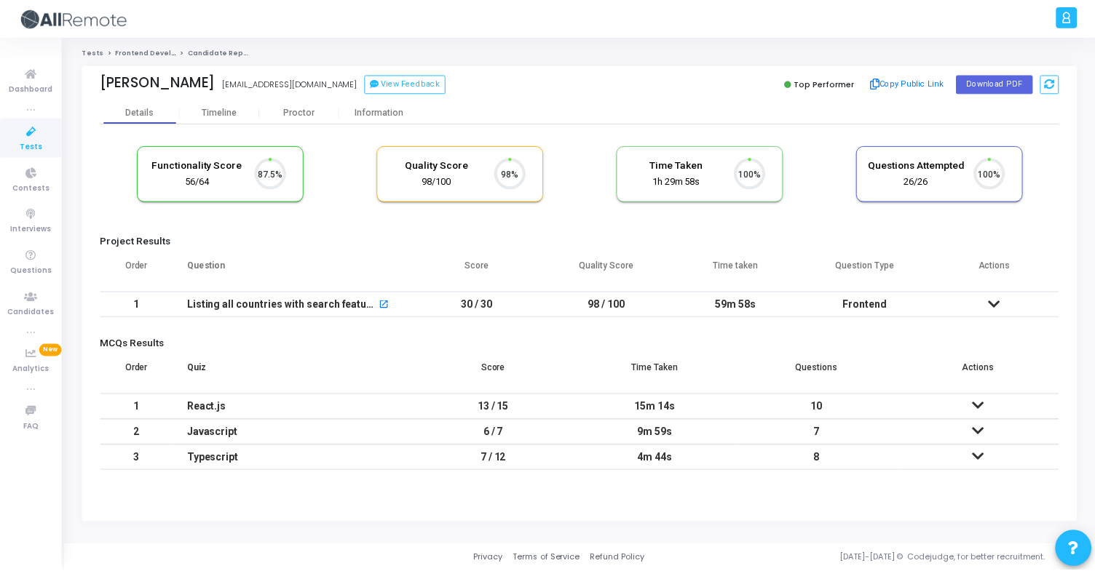
scroll to position [31, 37]
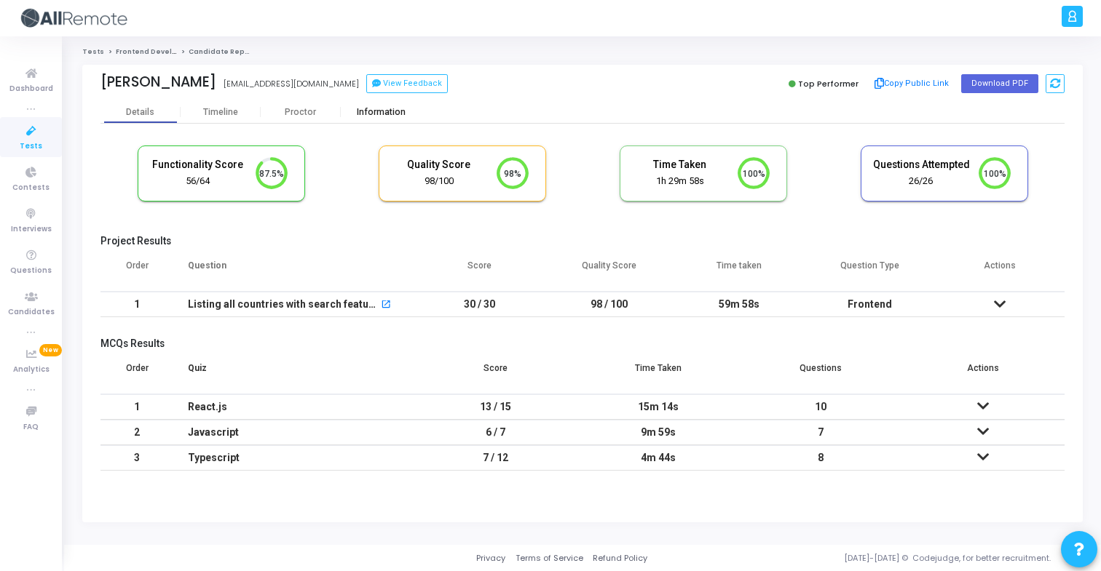
click at [371, 119] on div "Information" at bounding box center [381, 112] width 80 height 22
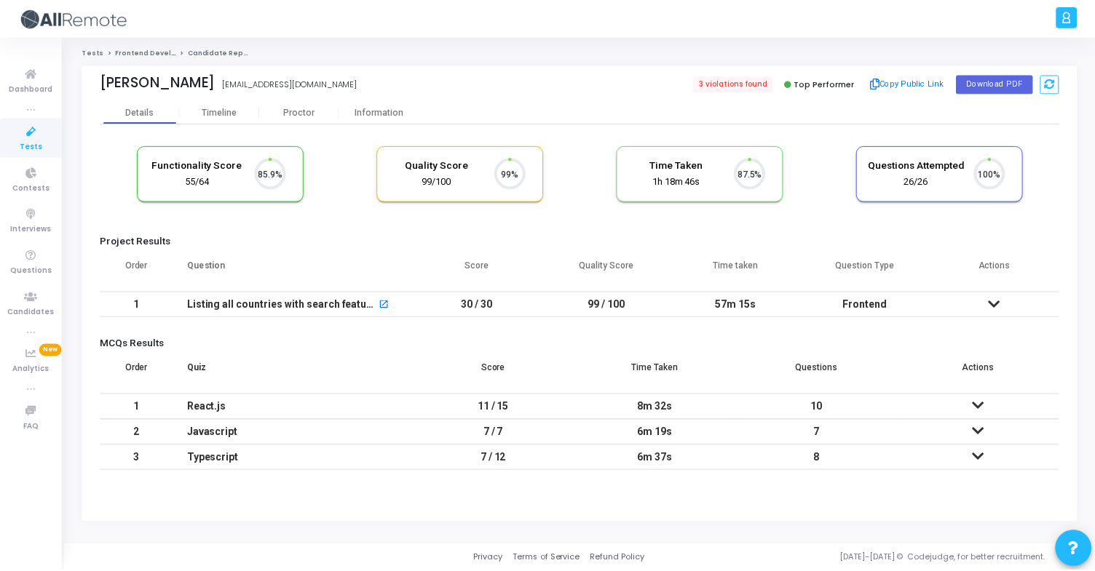
scroll to position [31, 37]
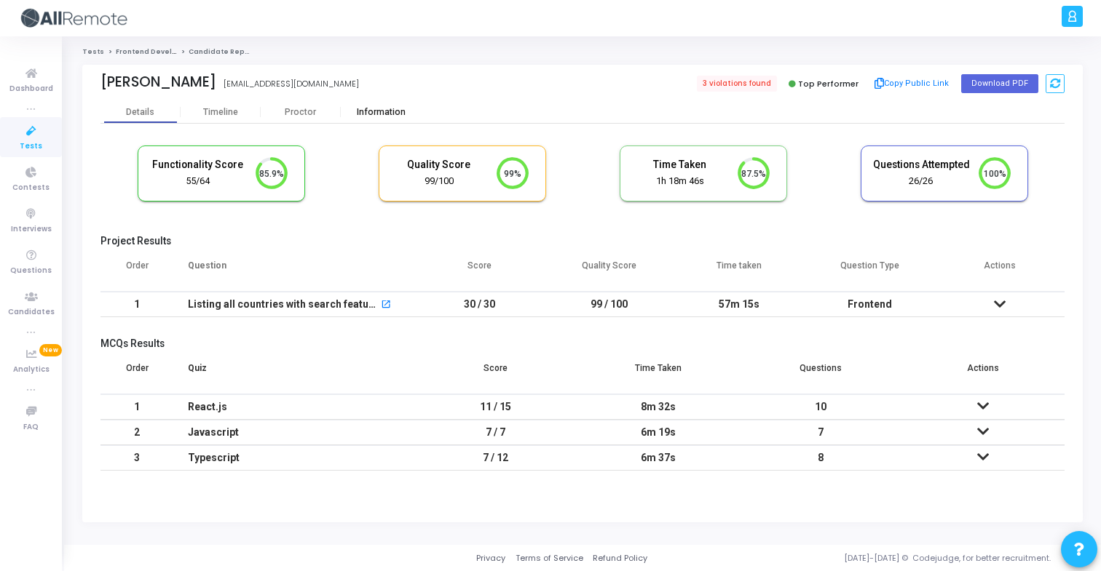
click at [379, 114] on div "Information" at bounding box center [381, 112] width 80 height 11
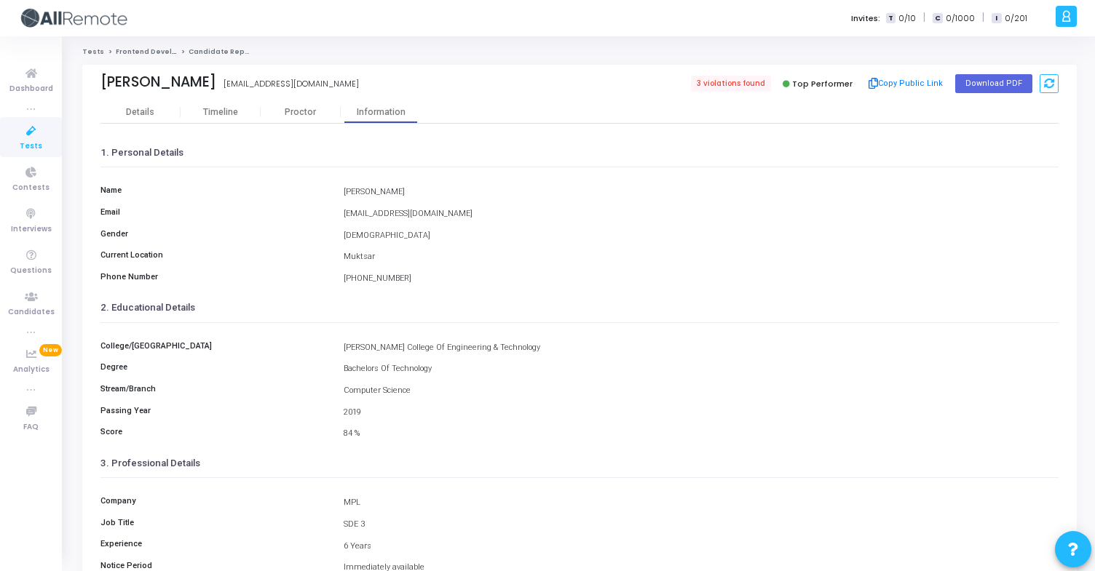
click at [453, 301] on div "2. Educational Details" at bounding box center [579, 308] width 958 height 28
click at [151, 116] on div "Details" at bounding box center [140, 112] width 28 height 11
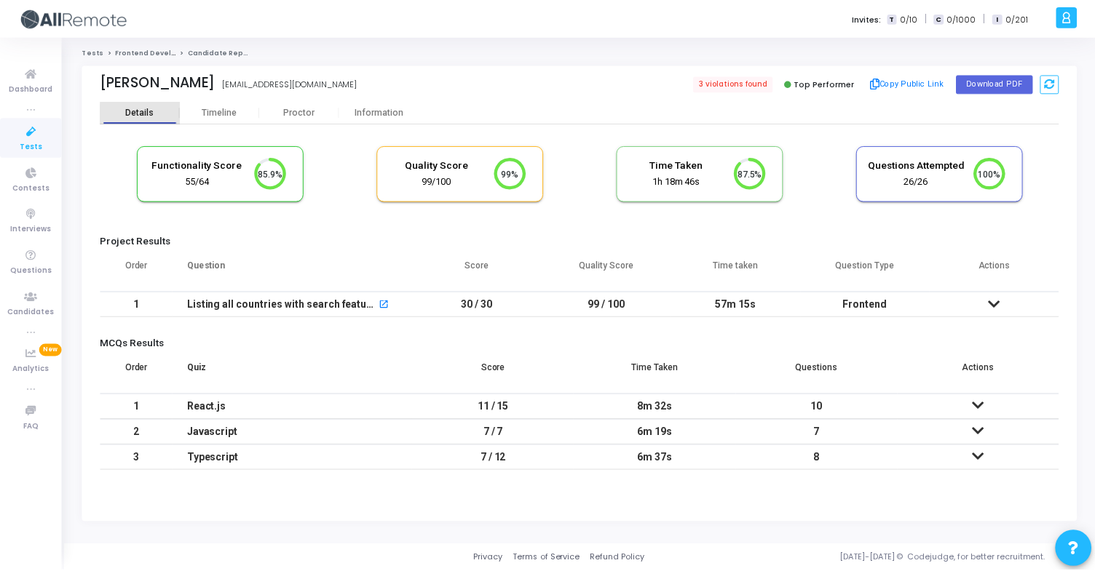
scroll to position [31, 37]
click at [395, 109] on div "Information" at bounding box center [381, 112] width 80 height 11
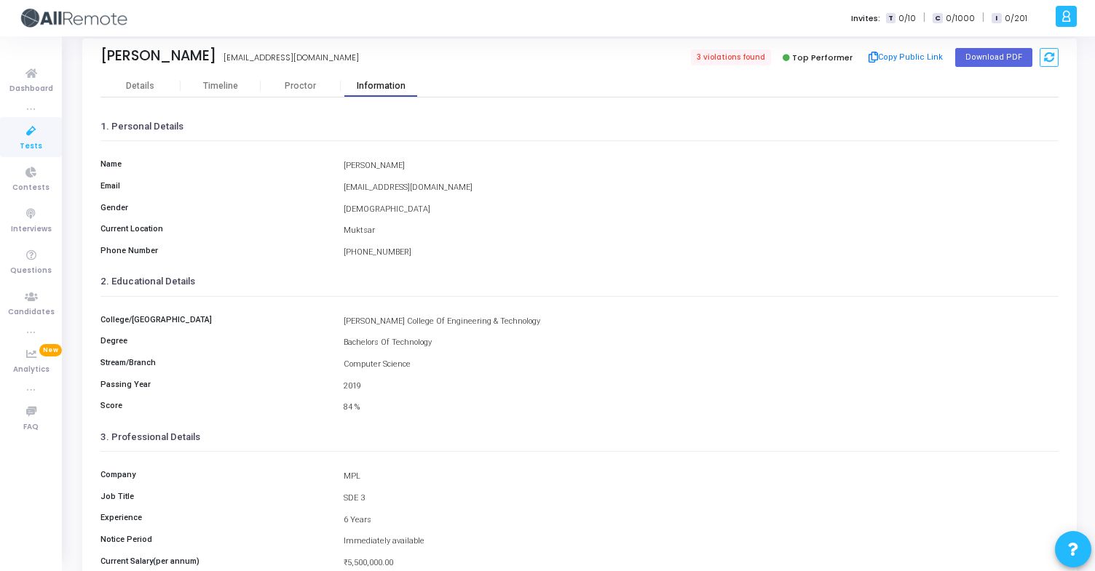
scroll to position [36, 0]
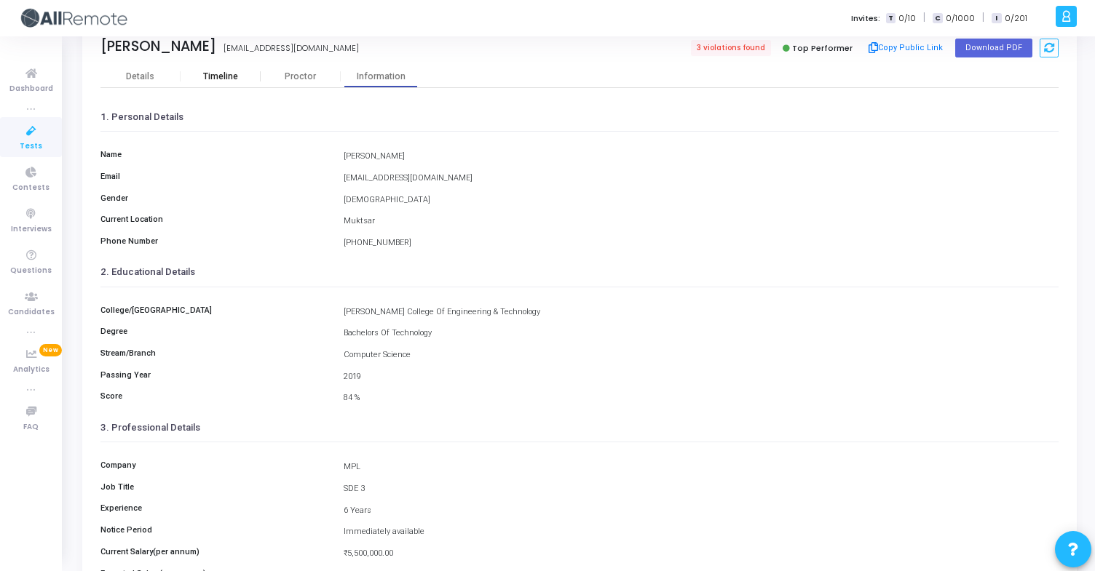
click at [213, 74] on div "Timeline" at bounding box center [220, 76] width 35 height 11
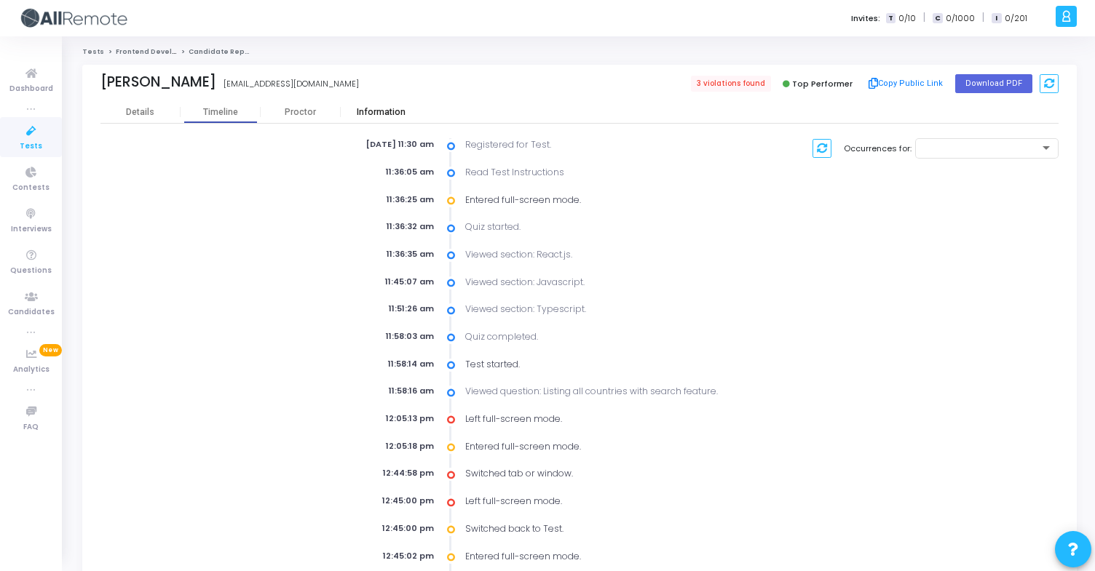
click at [389, 118] on div "Information" at bounding box center [381, 112] width 80 height 22
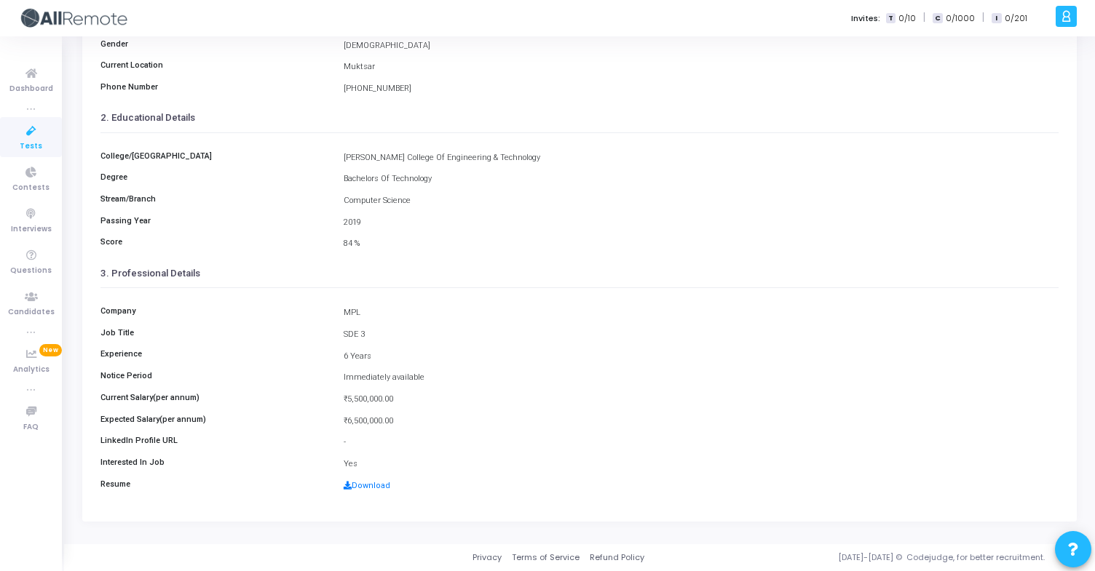
scroll to position [32, 0]
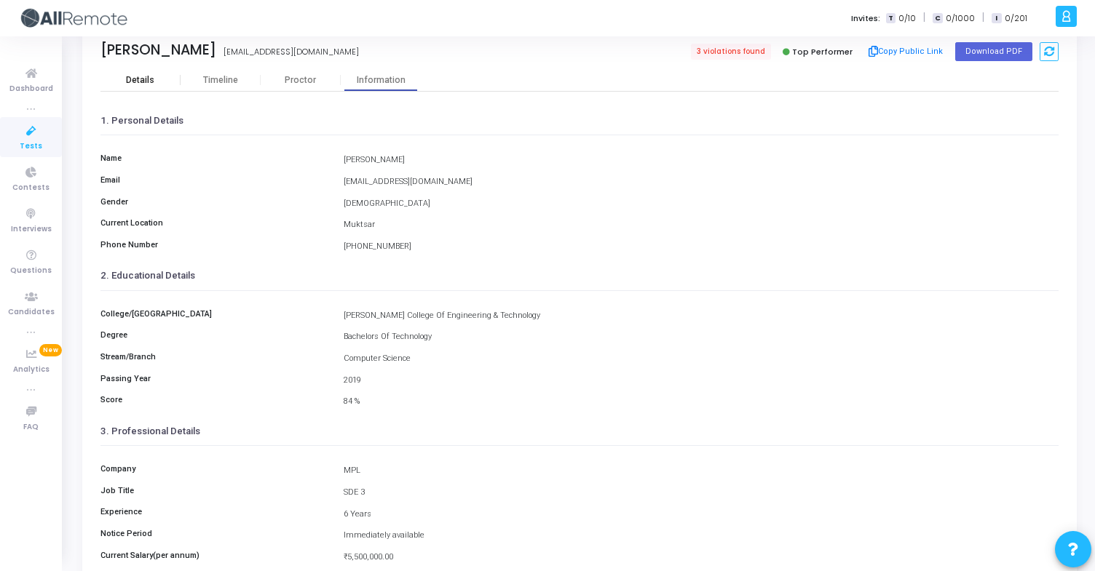
click at [159, 82] on div "Details" at bounding box center [140, 80] width 80 height 11
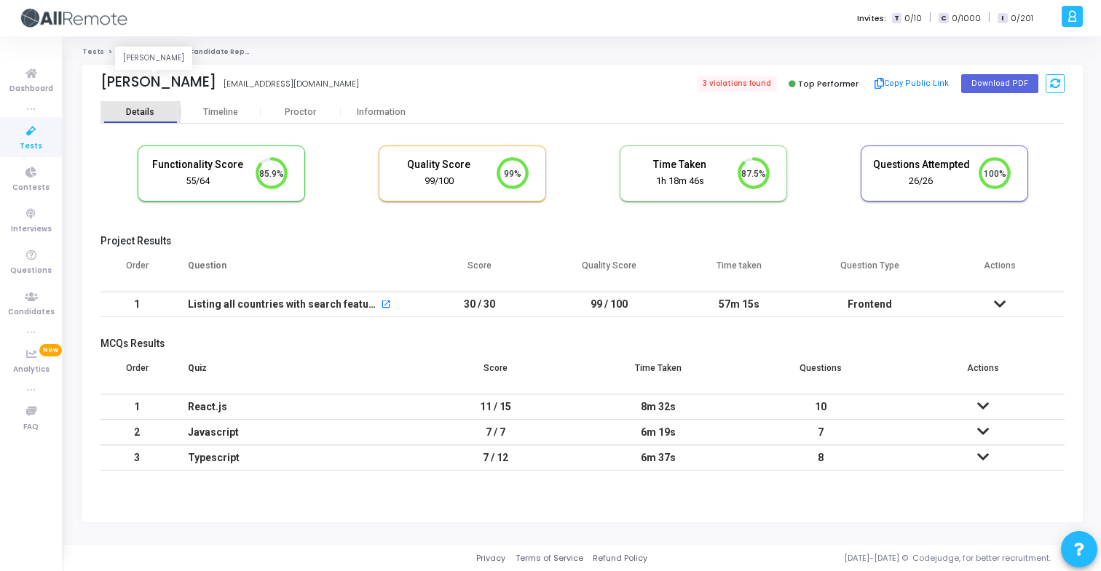
scroll to position [31, 37]
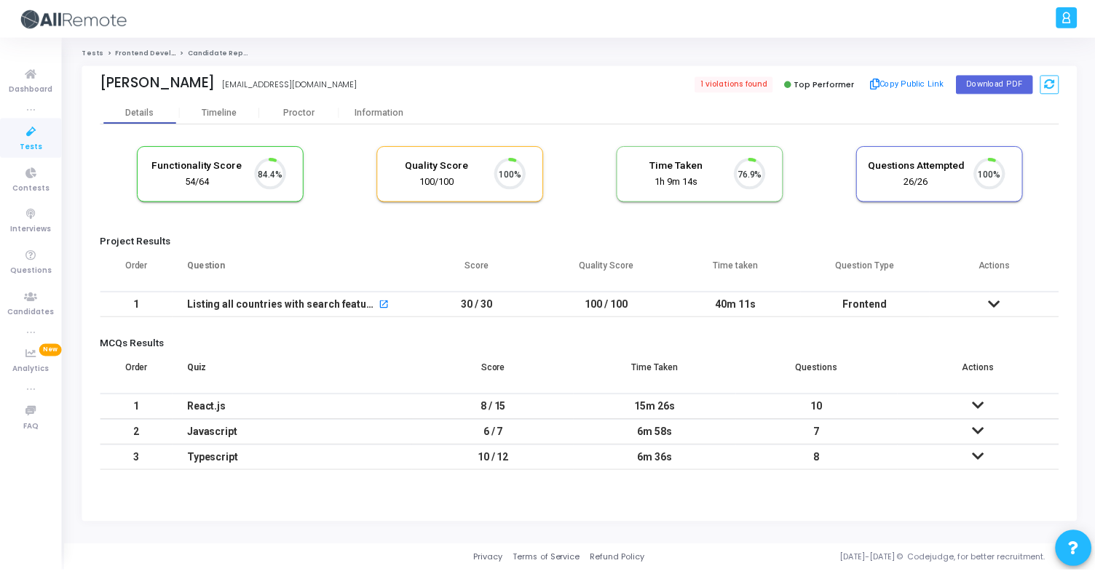
scroll to position [31, 37]
click at [401, 115] on div "Information" at bounding box center [381, 112] width 80 height 11
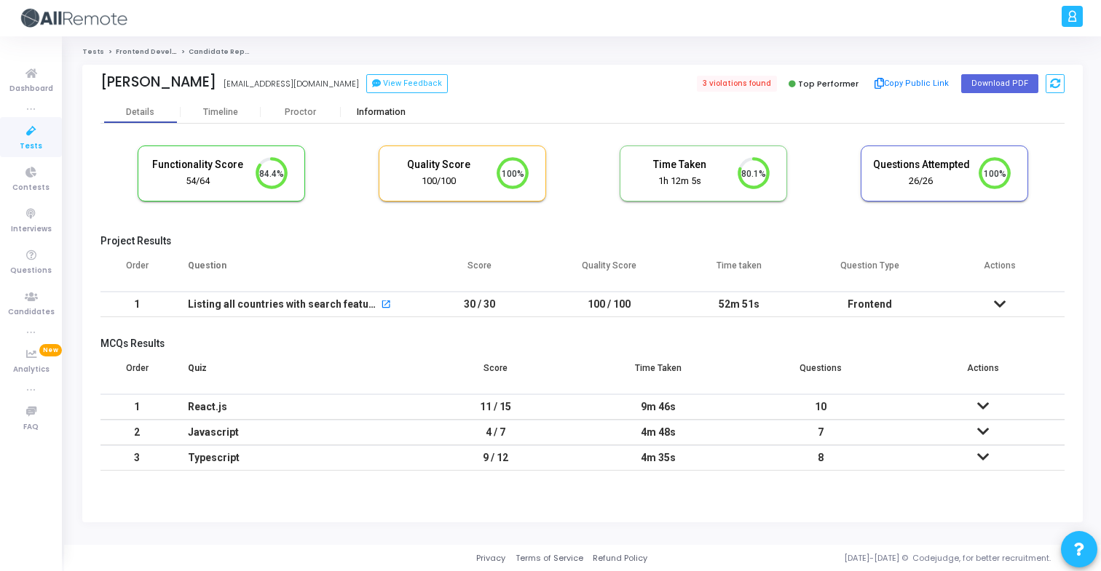
click at [400, 110] on div "Information" at bounding box center [381, 112] width 80 height 11
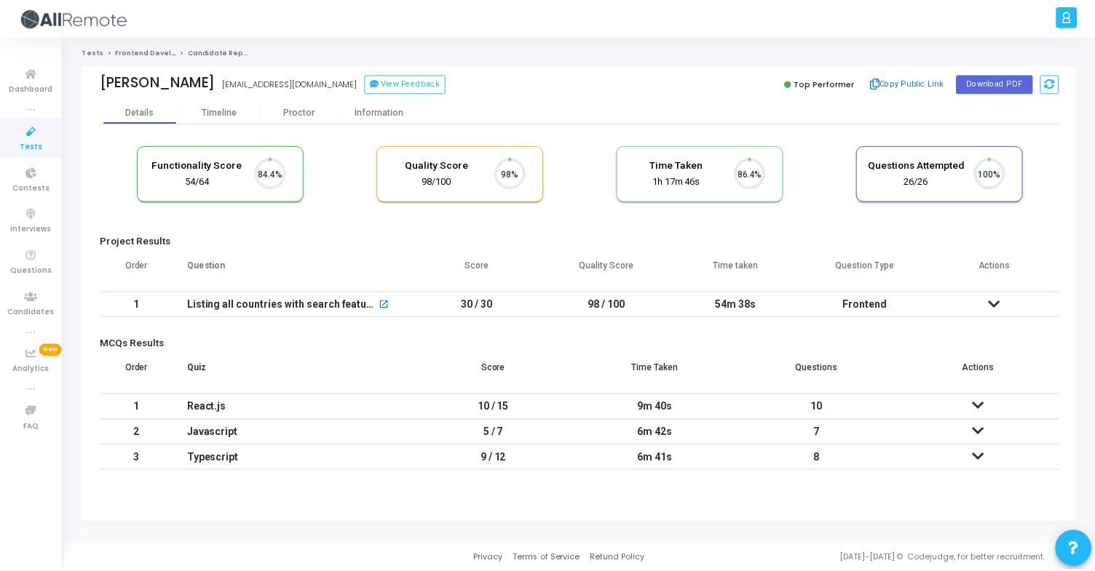
scroll to position [31, 37]
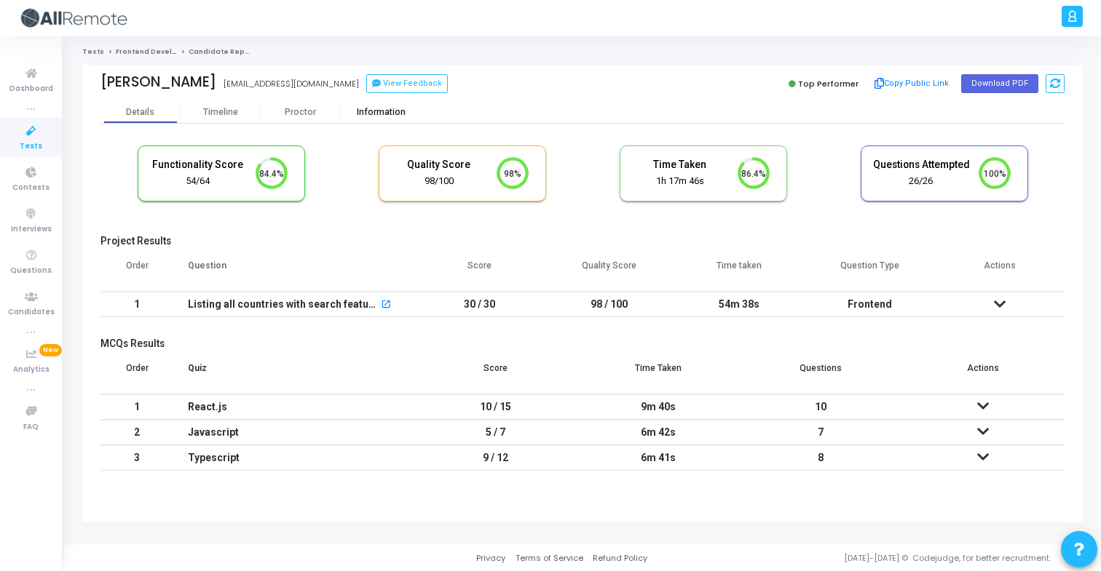
click at [392, 108] on div "Information" at bounding box center [381, 112] width 80 height 11
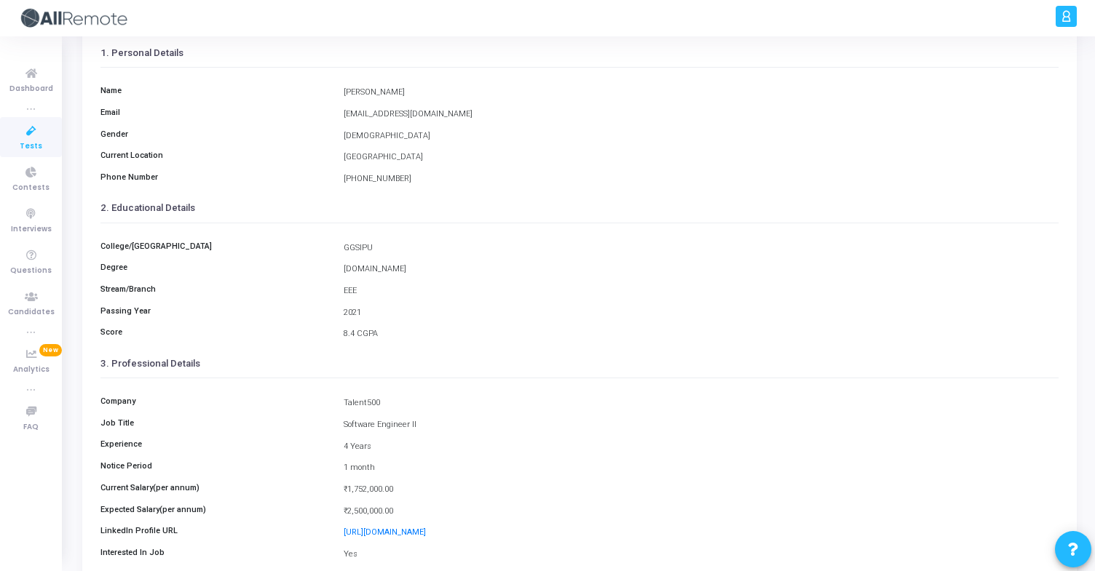
scroll to position [190, 0]
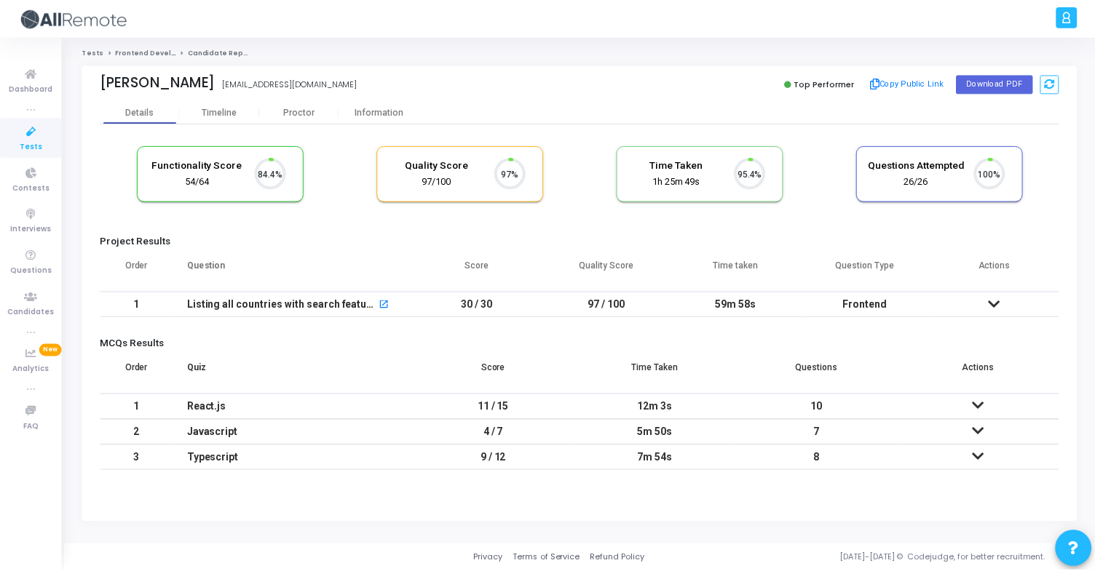
scroll to position [31, 37]
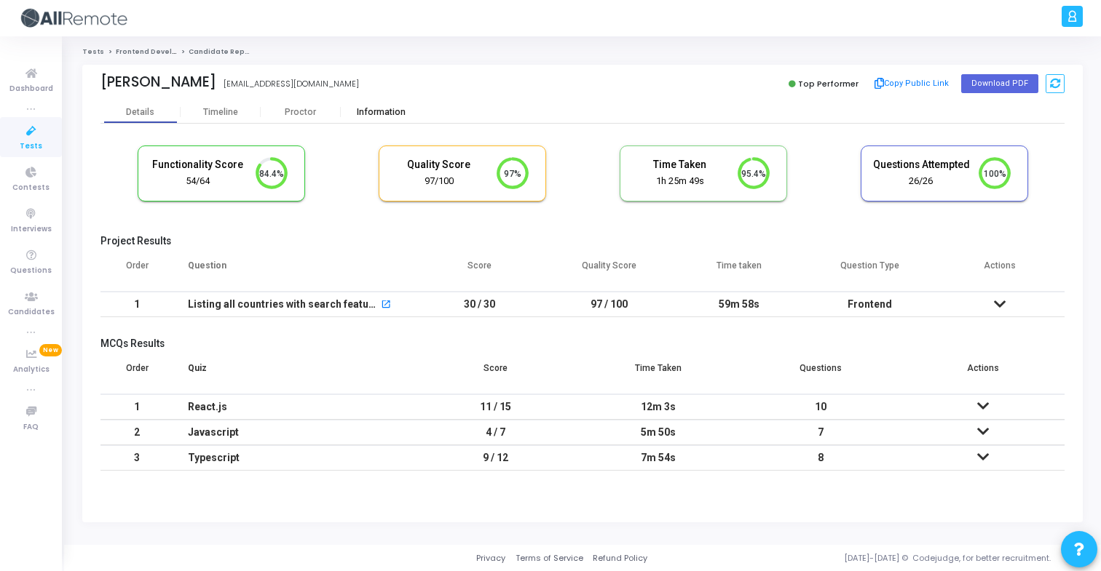
click at [395, 115] on div "Information" at bounding box center [381, 112] width 80 height 11
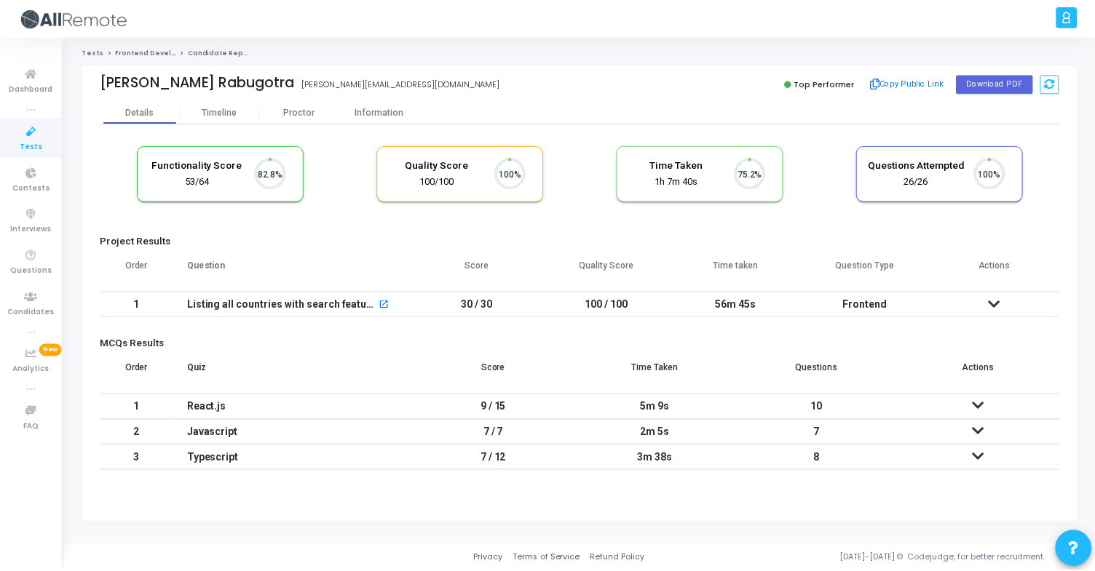
scroll to position [31, 37]
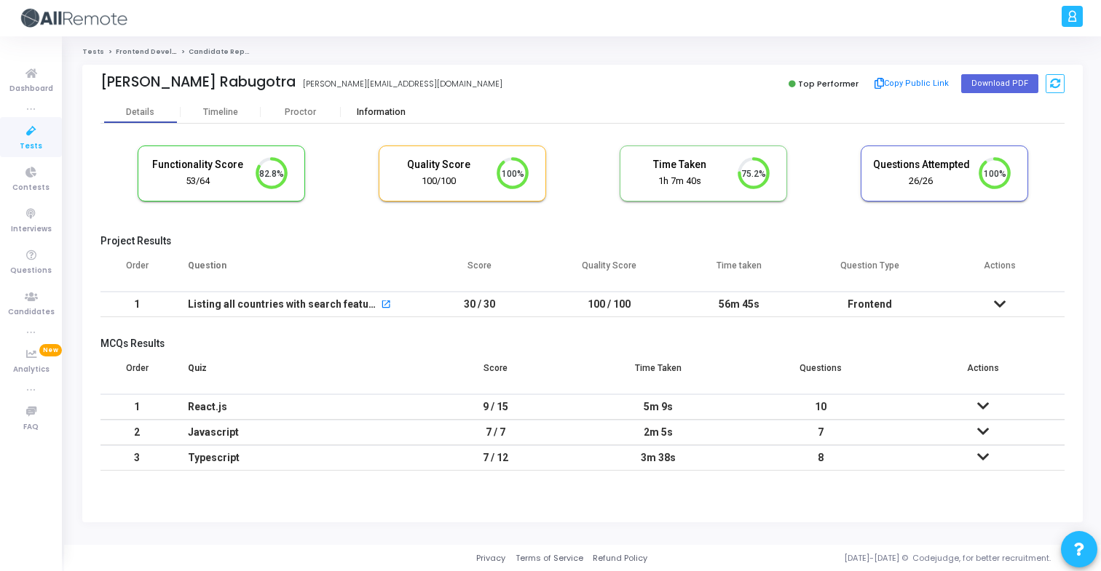
click at [355, 102] on div "Information" at bounding box center [381, 112] width 80 height 22
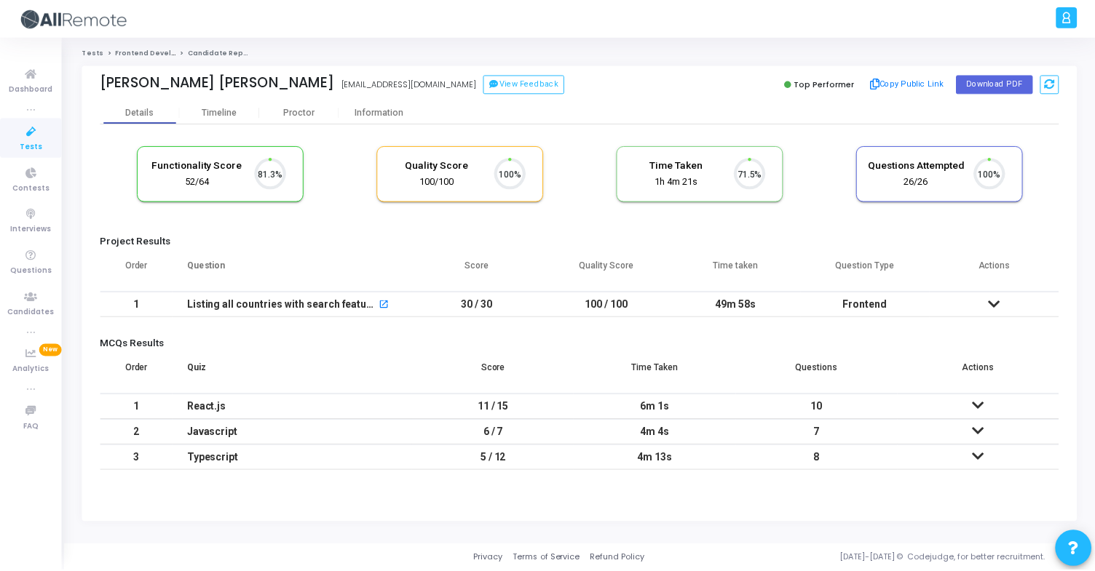
scroll to position [31, 37]
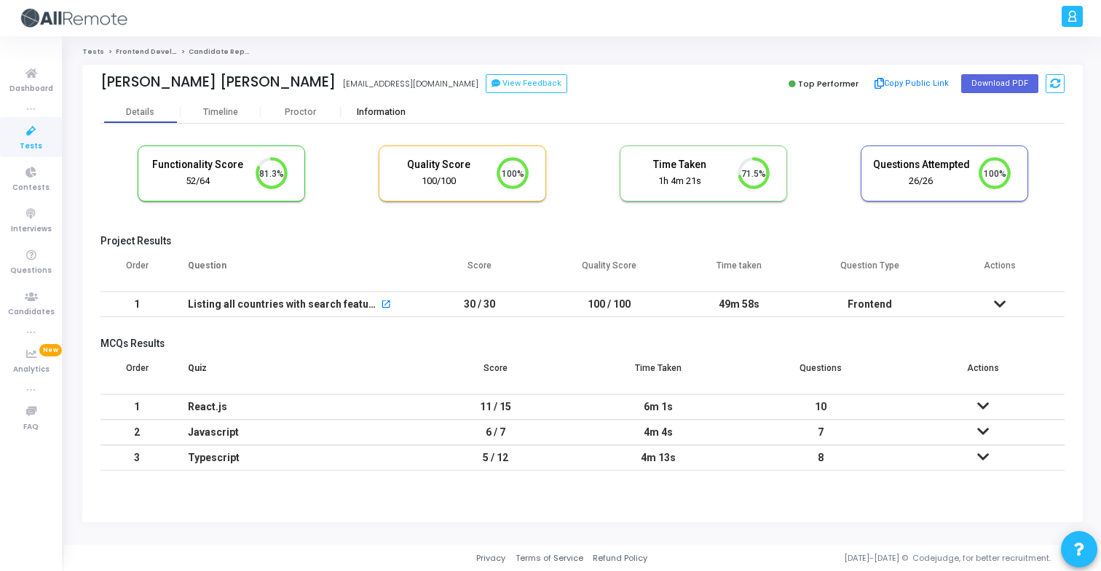
click at [391, 111] on div "Information" at bounding box center [381, 112] width 80 height 11
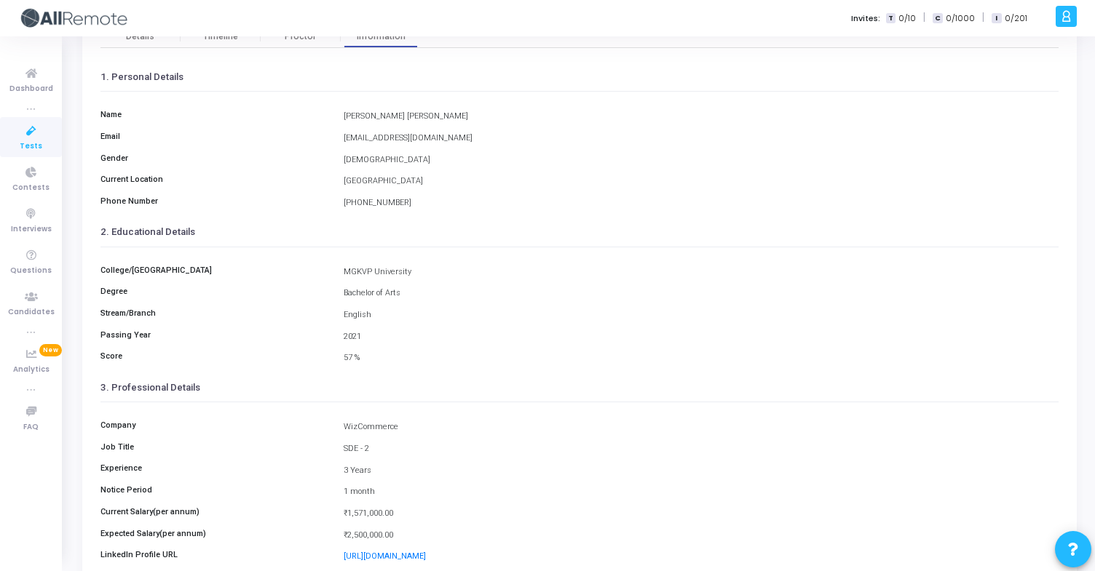
scroll to position [92, 0]
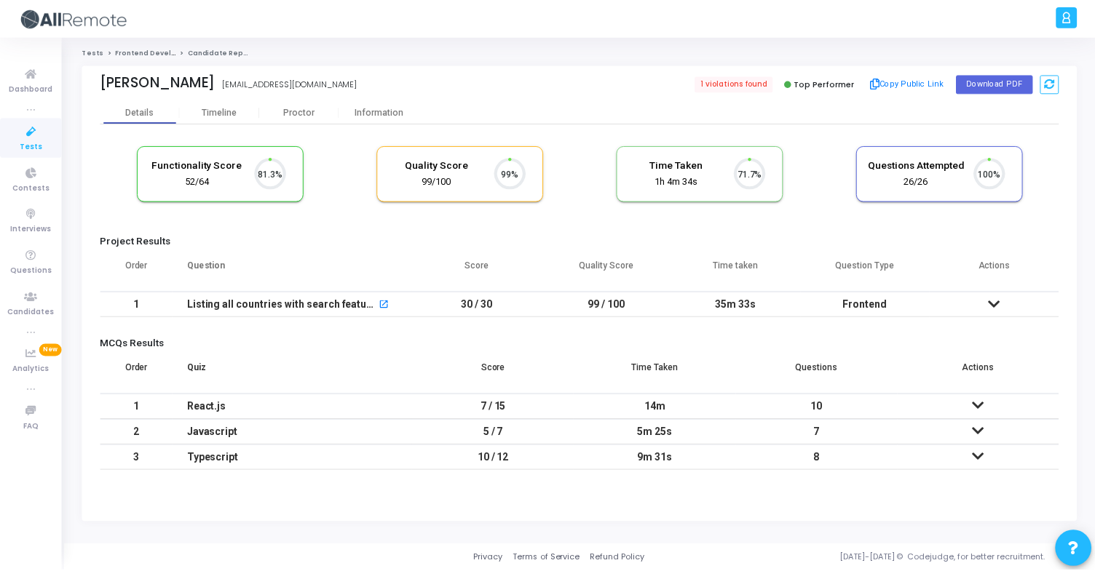
scroll to position [31, 37]
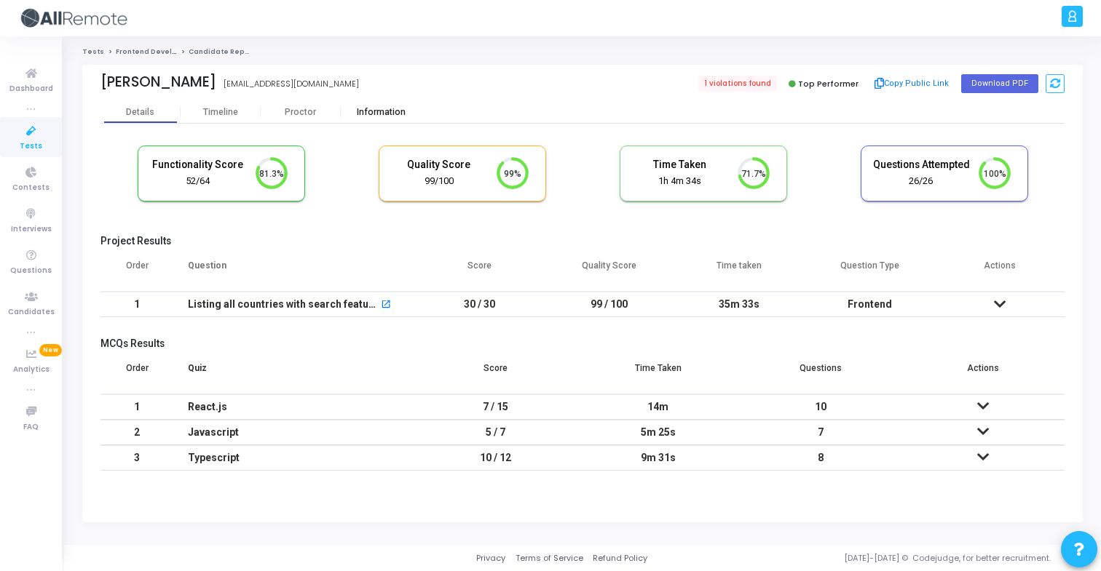
click at [395, 112] on div "Information" at bounding box center [381, 112] width 80 height 11
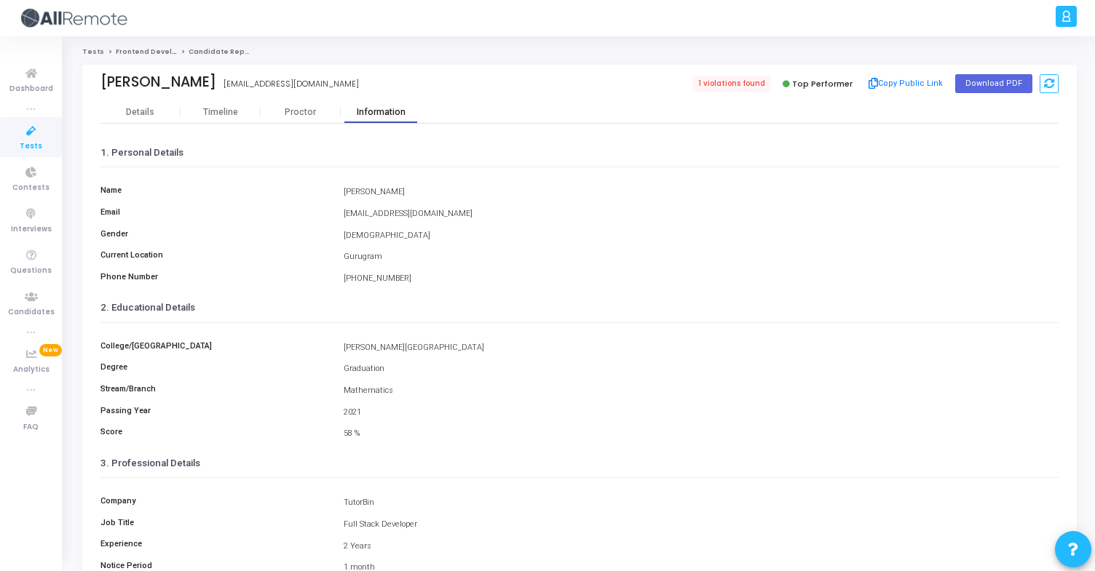
scroll to position [190, 0]
click at [150, 107] on div "Details" at bounding box center [140, 112] width 28 height 11
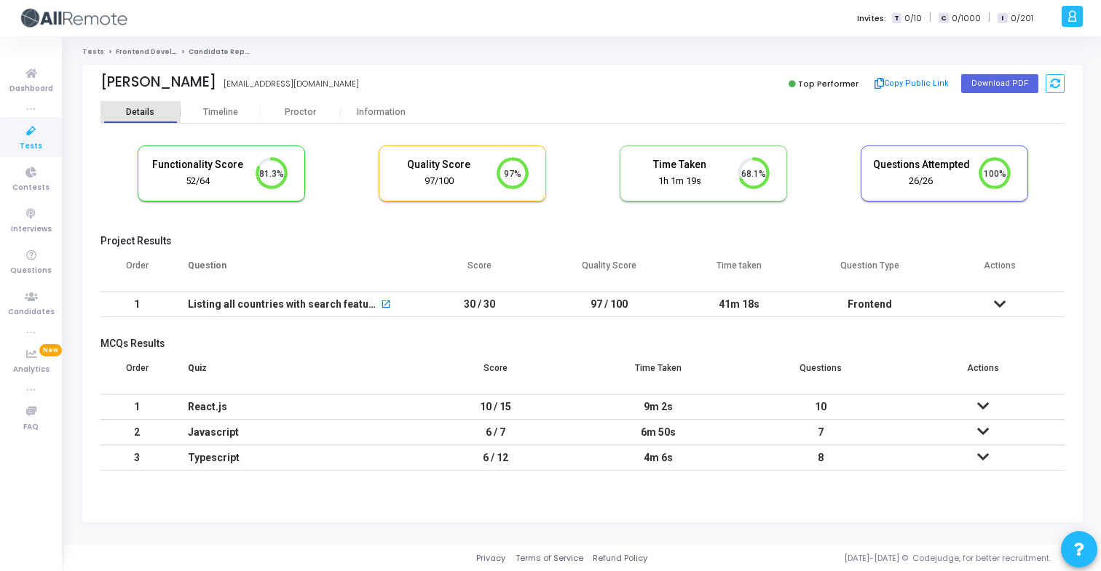
scroll to position [31, 37]
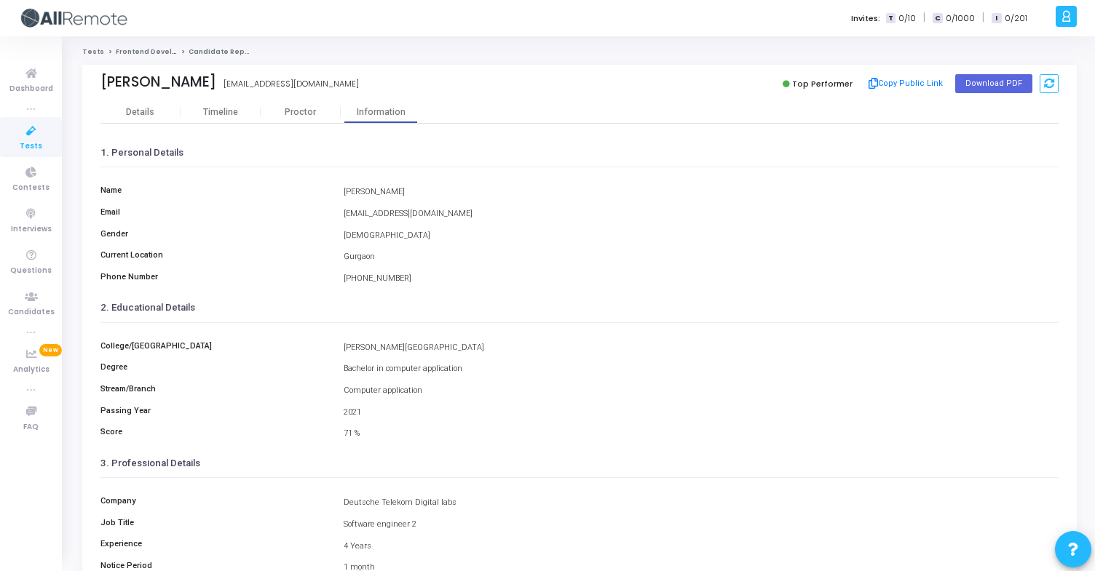
scroll to position [34, 0]
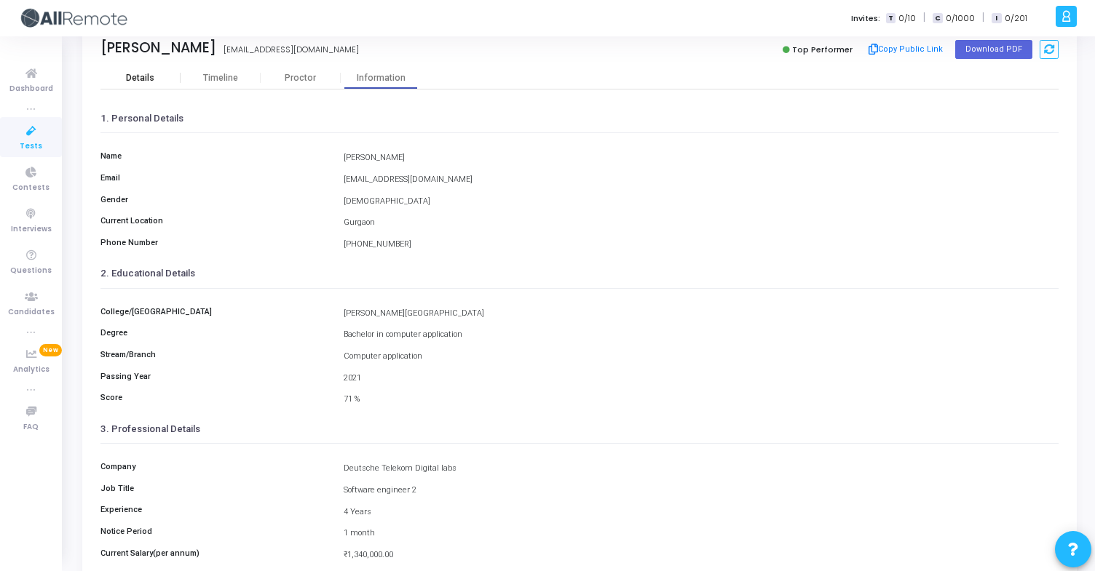
click at [132, 73] on div "Details" at bounding box center [140, 78] width 28 height 11
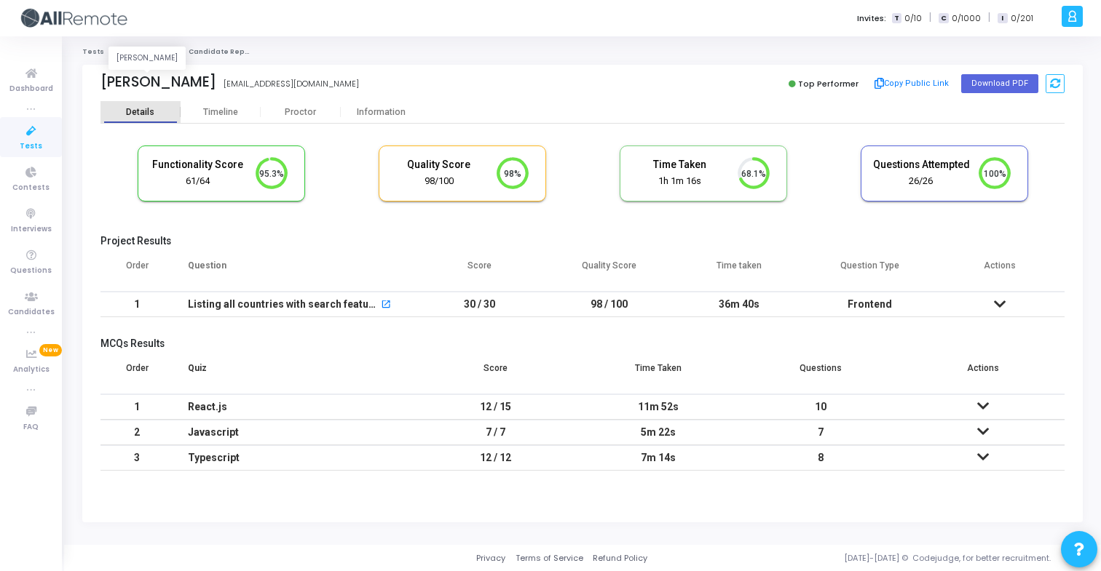
scroll to position [31, 37]
click at [898, 82] on button "Copy Public Link" at bounding box center [912, 84] width 84 height 22
